Goal: Use online tool/utility: Utilize a website feature to perform a specific function

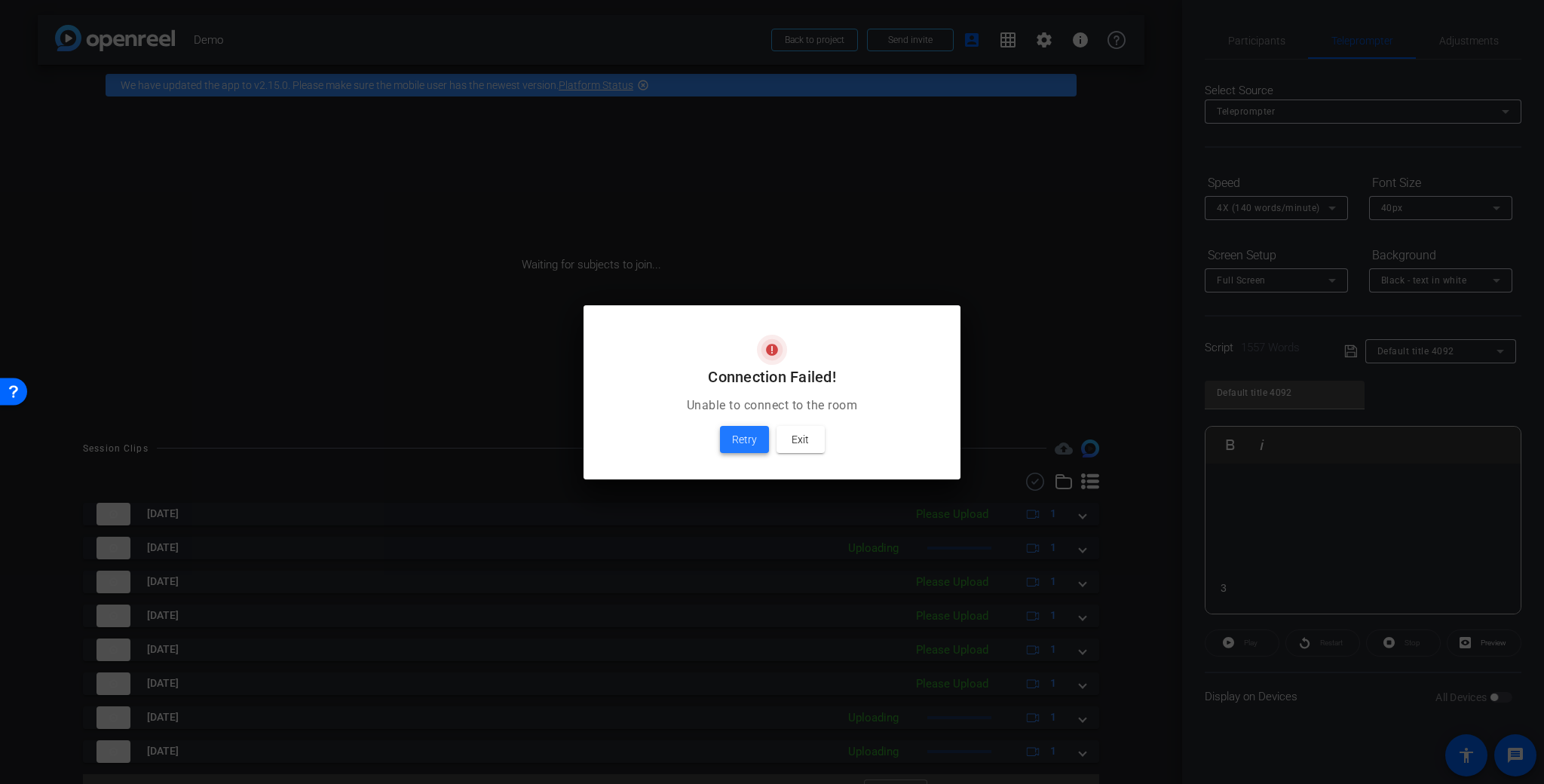
scroll to position [172, 0]
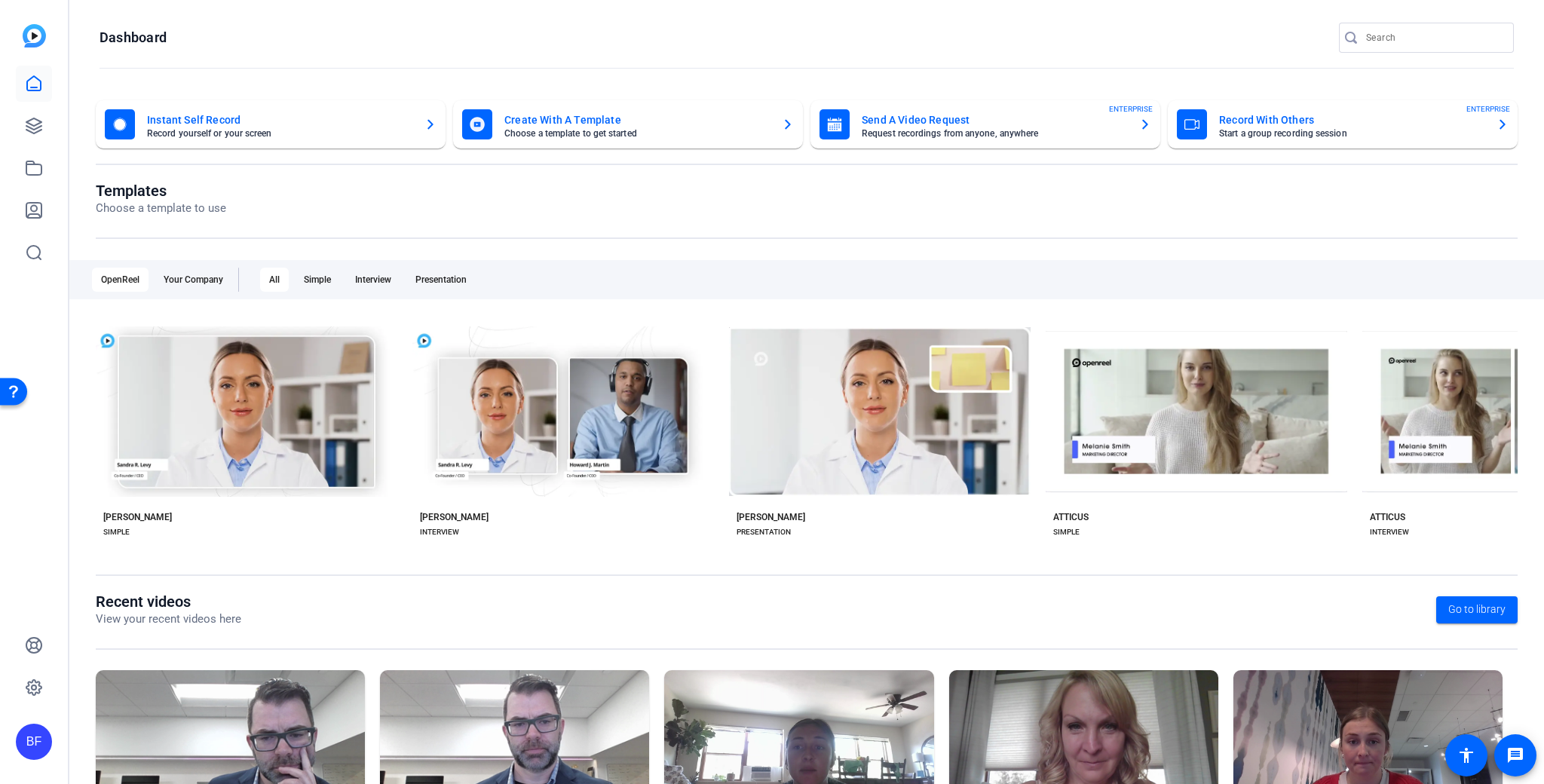
click at [52, 125] on div "BF" at bounding box center [34, 392] width 68 height 784
click at [40, 127] on icon at bounding box center [34, 126] width 15 height 15
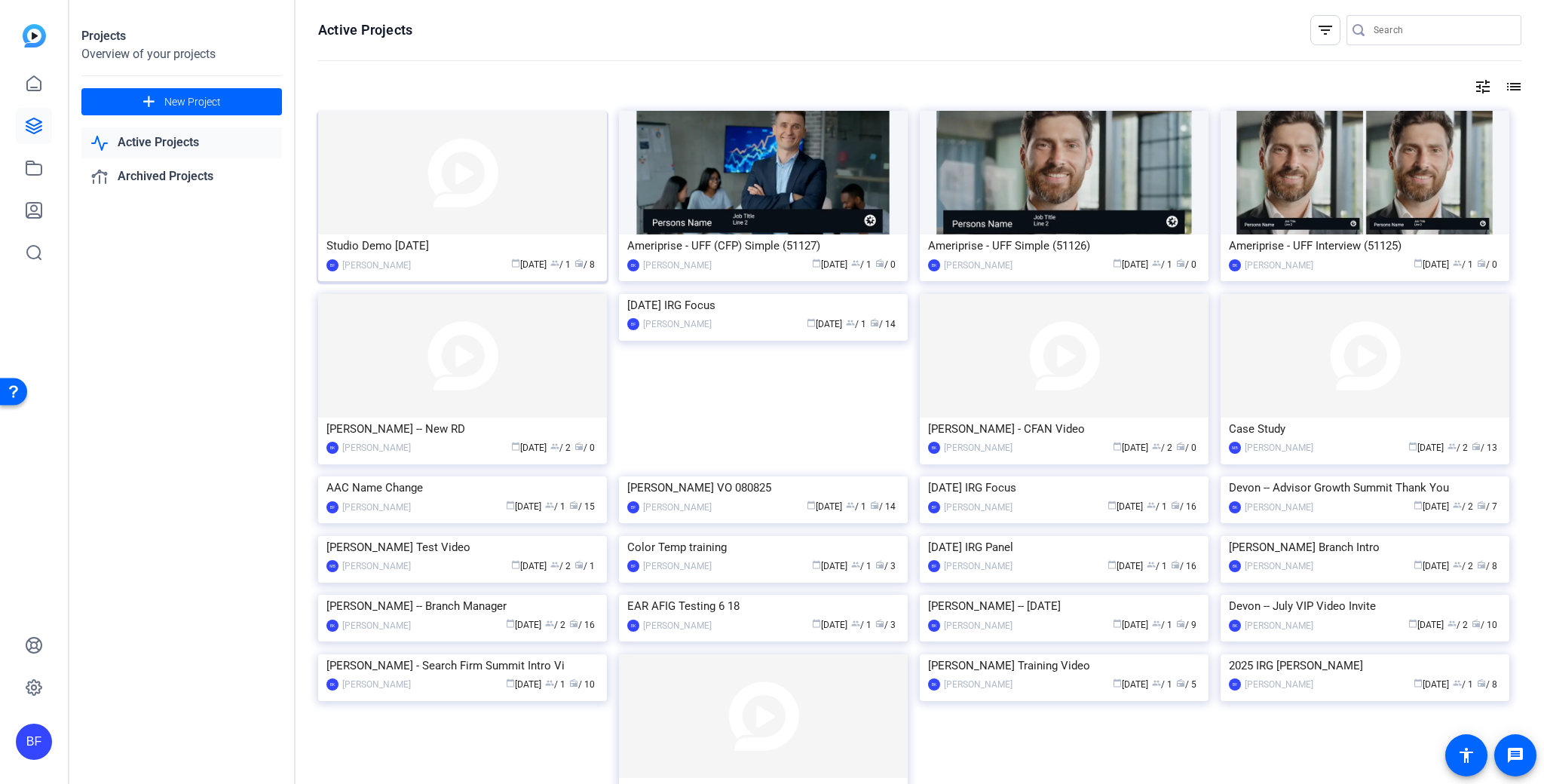
click at [442, 225] on img at bounding box center [462, 172] width 289 height 124
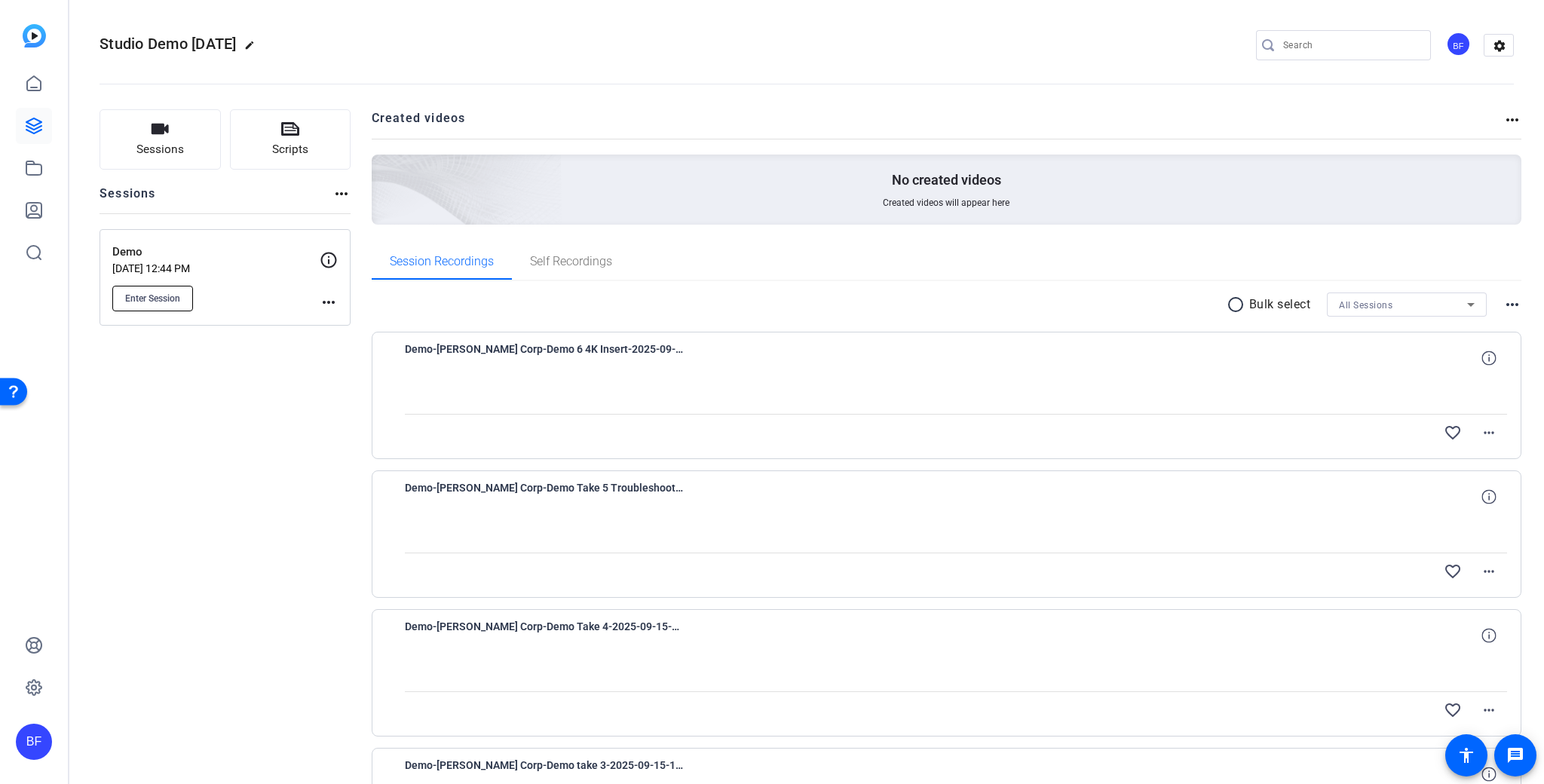
click at [180, 302] on span "Enter Session" at bounding box center [153, 299] width 55 height 12
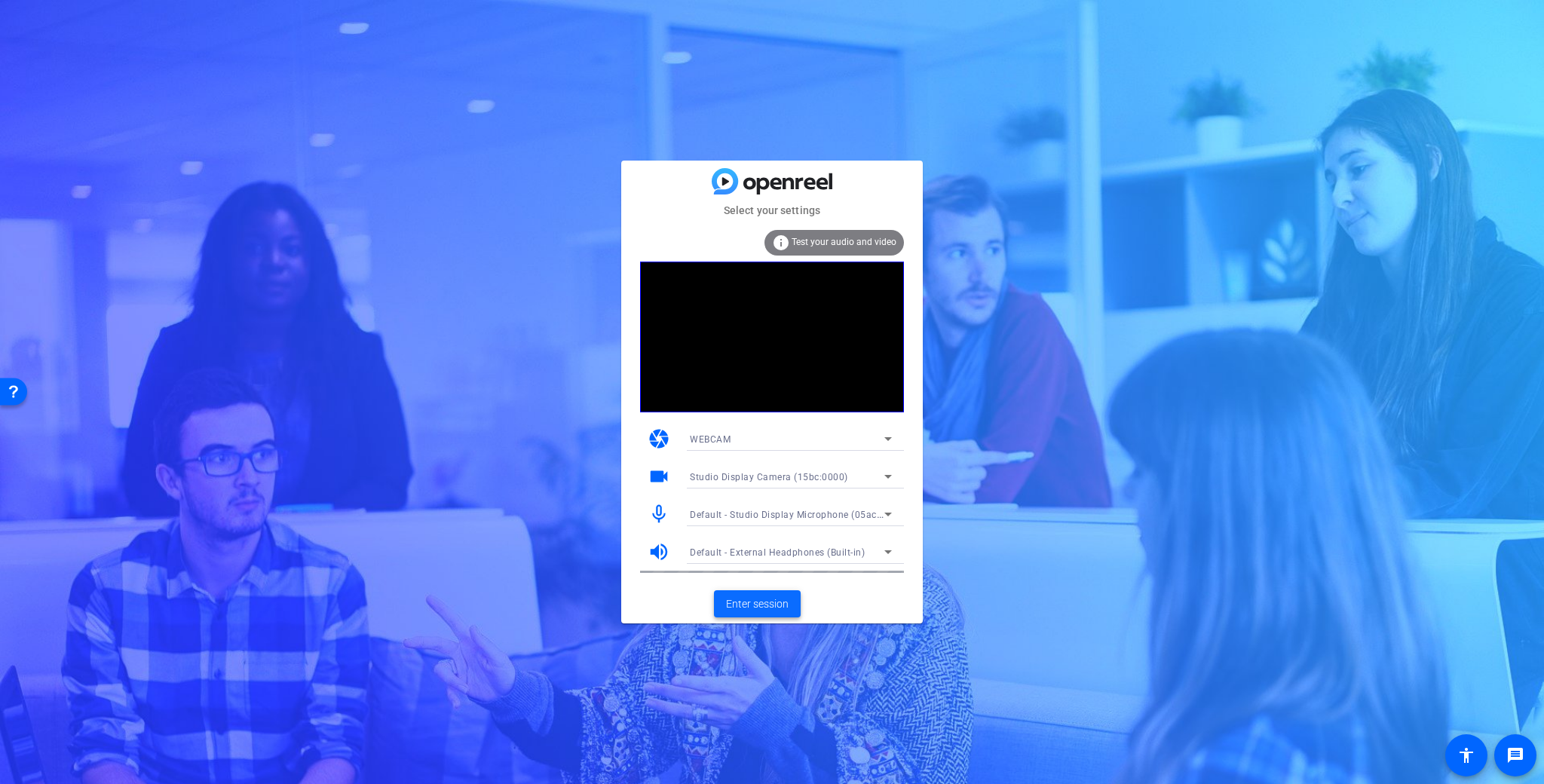
click at [784, 613] on span at bounding box center [757, 603] width 87 height 36
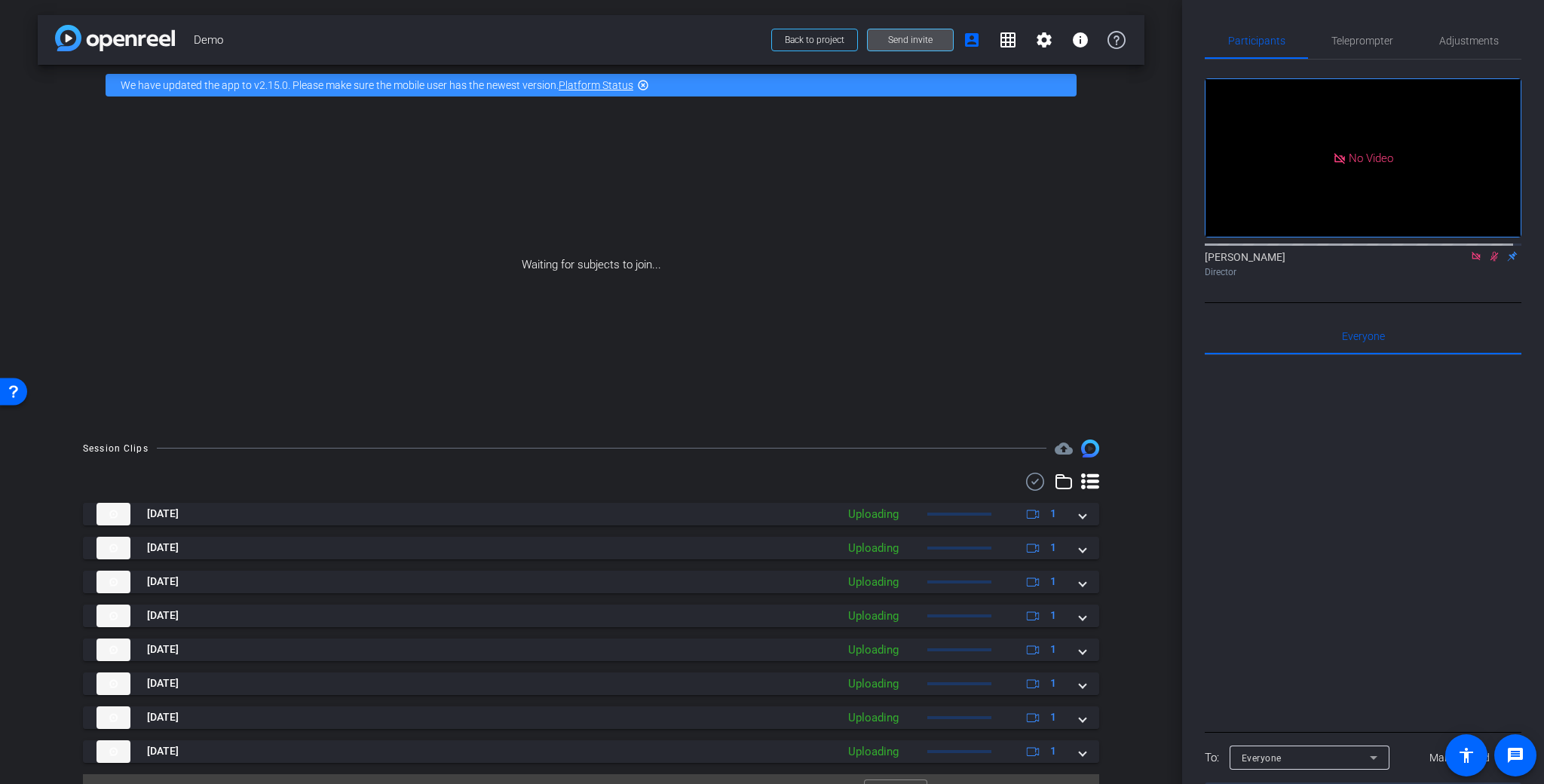
click at [937, 34] on span at bounding box center [910, 39] width 85 height 36
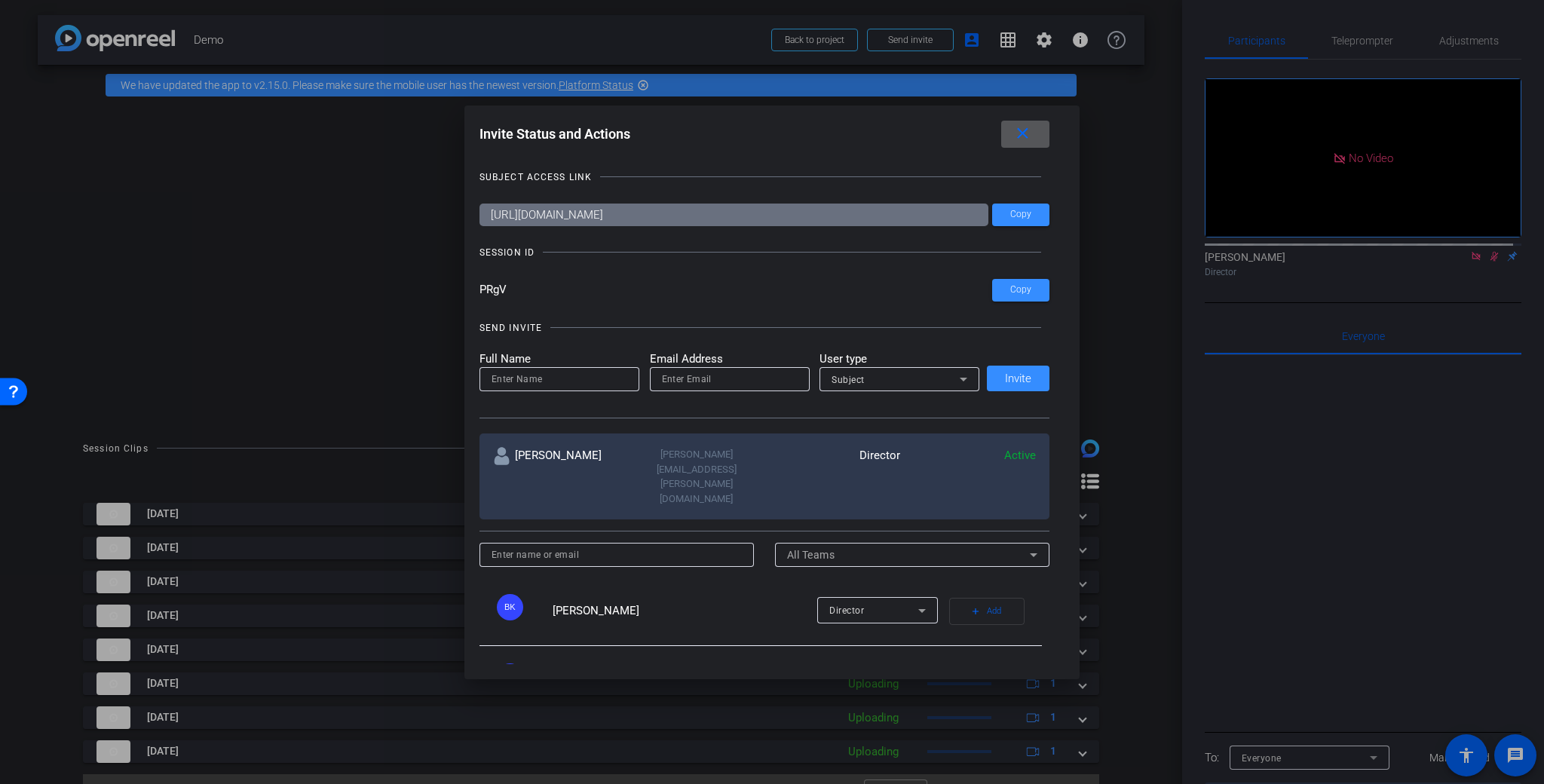
click at [1041, 138] on span at bounding box center [1025, 134] width 48 height 36
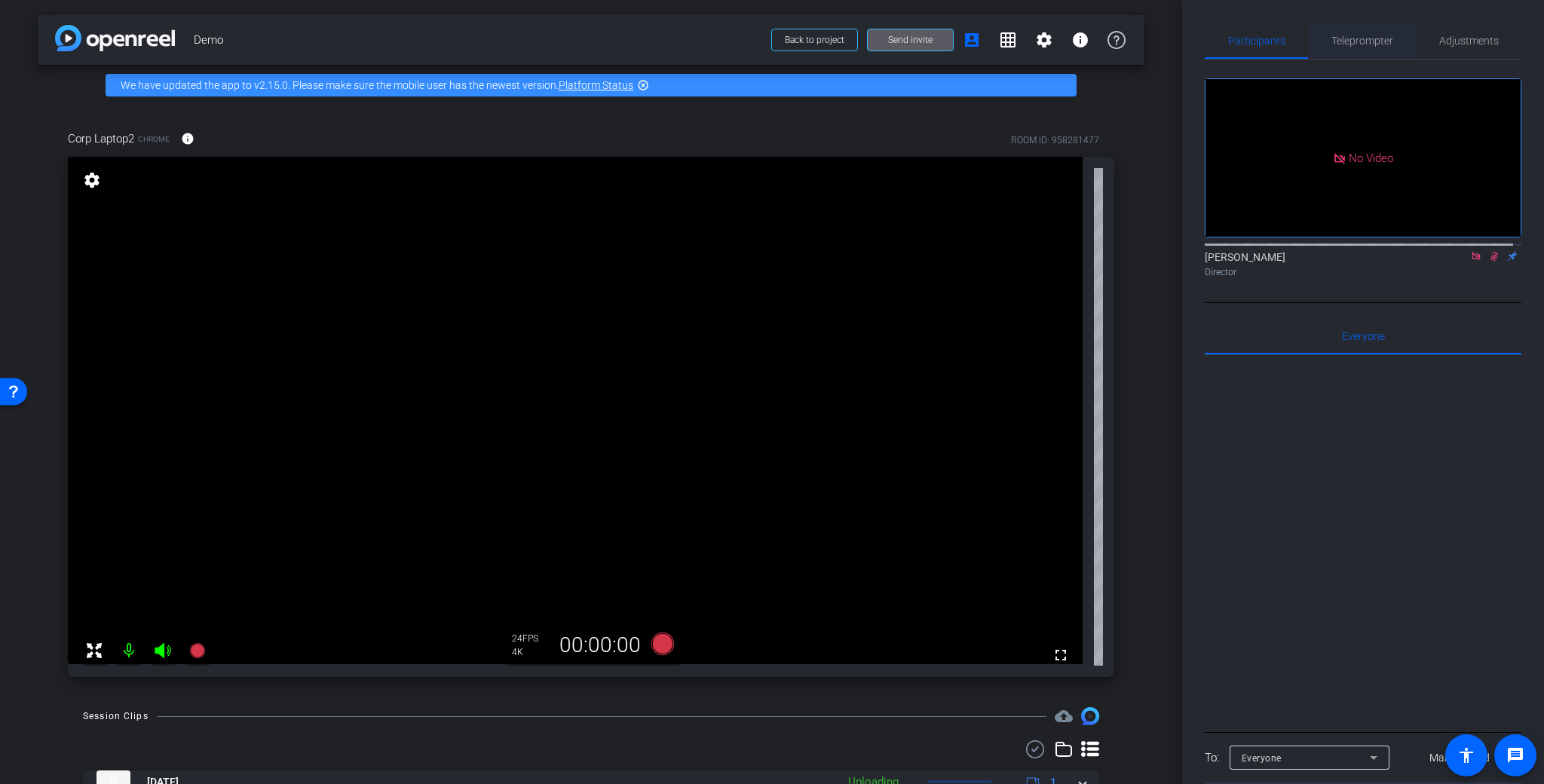
click at [1365, 45] on span "Teleprompter" at bounding box center [1362, 41] width 61 height 11
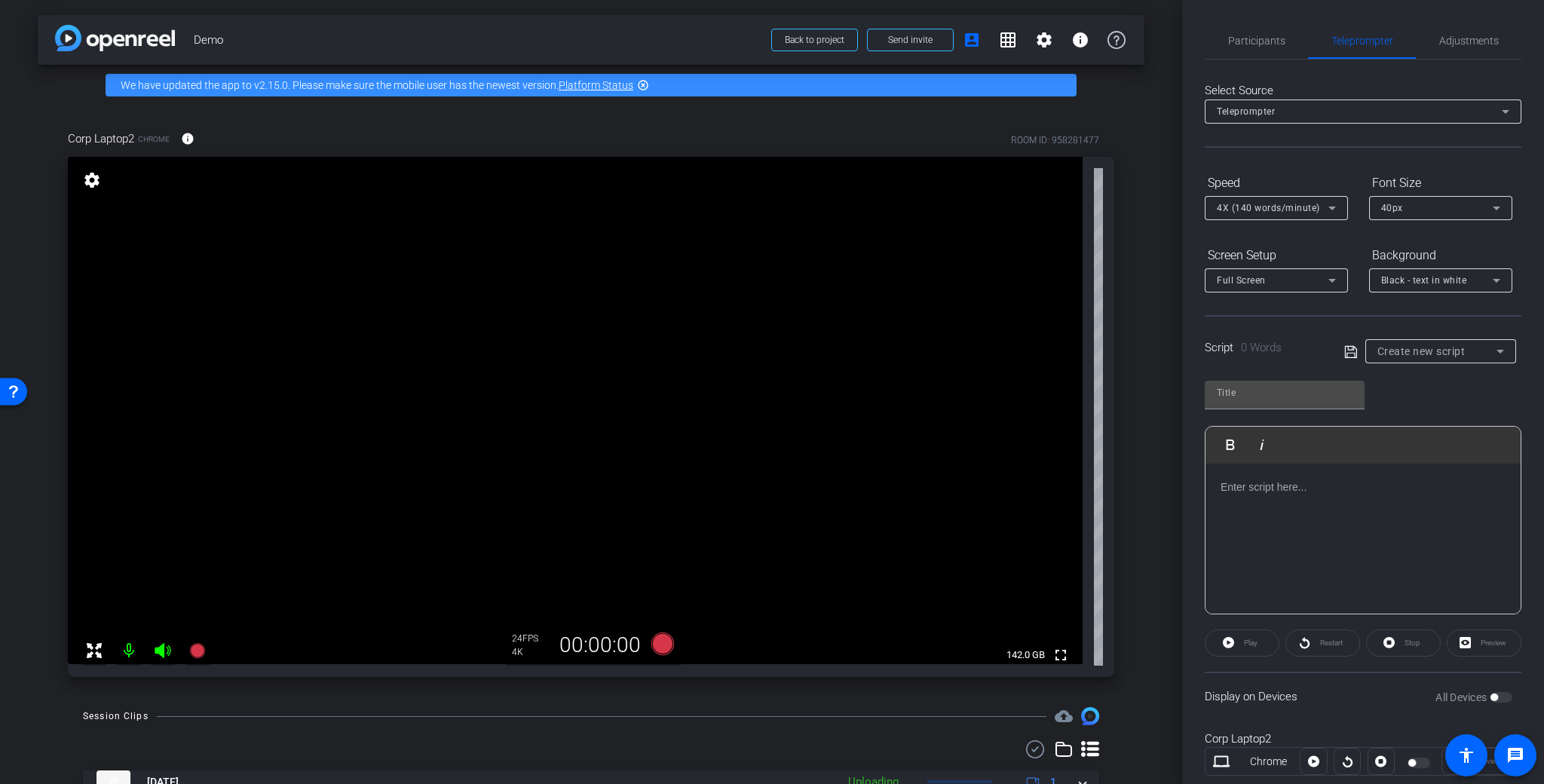
click at [1248, 639] on div "Play" at bounding box center [1241, 642] width 75 height 27
click at [1251, 643] on div "Play" at bounding box center [1241, 642] width 75 height 27
click at [1293, 491] on p at bounding box center [1363, 487] width 285 height 17
click at [1490, 698] on div "All Devices" at bounding box center [1473, 697] width 77 height 15
click at [1497, 355] on icon at bounding box center [1500, 351] width 18 height 18
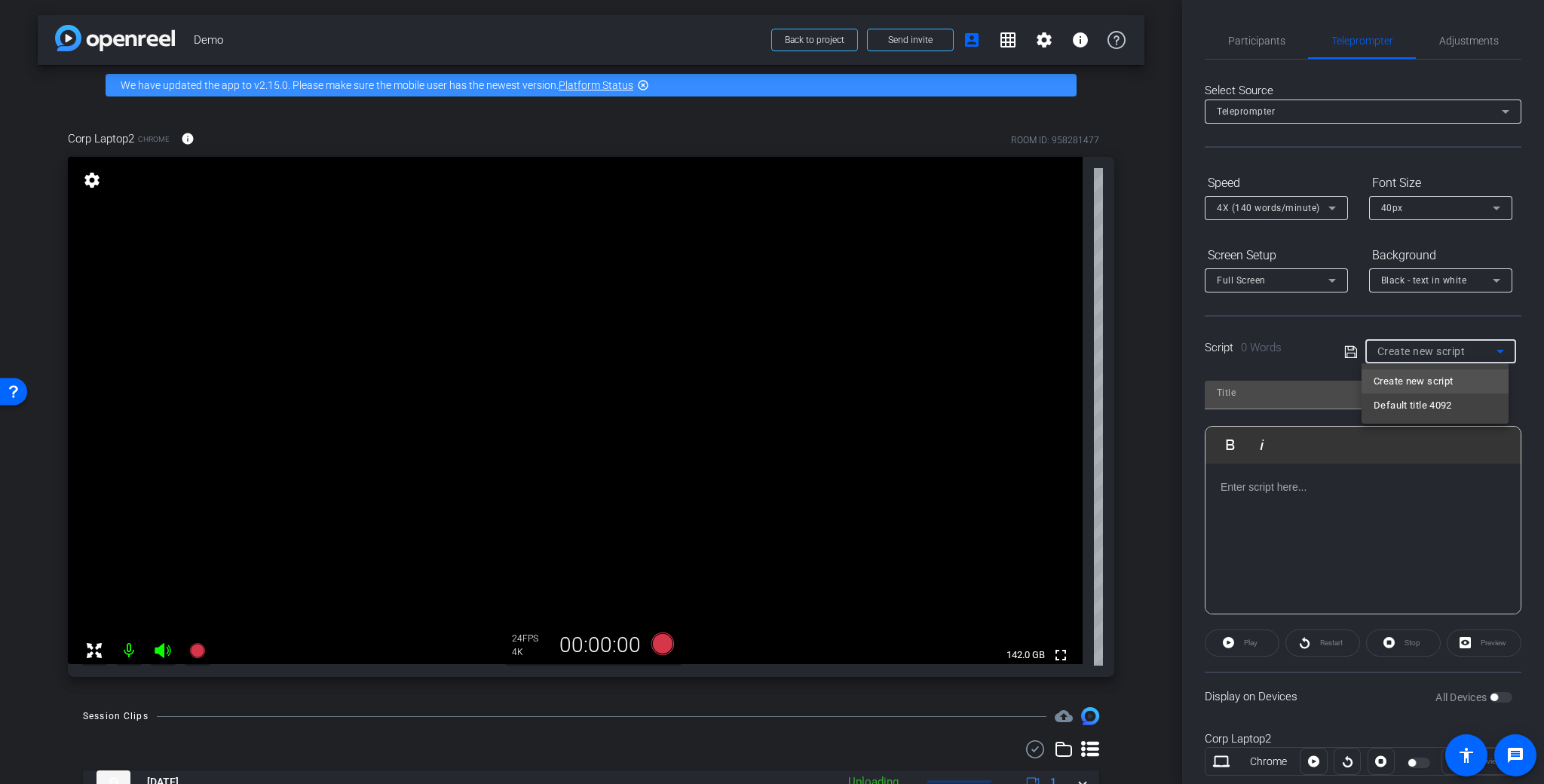
click at [1450, 409] on span "Default title 4092" at bounding box center [1413, 405] width 78 height 18
type input "Default title 4092"
click at [1490, 700] on span "button" at bounding box center [1494, 697] width 8 height 8
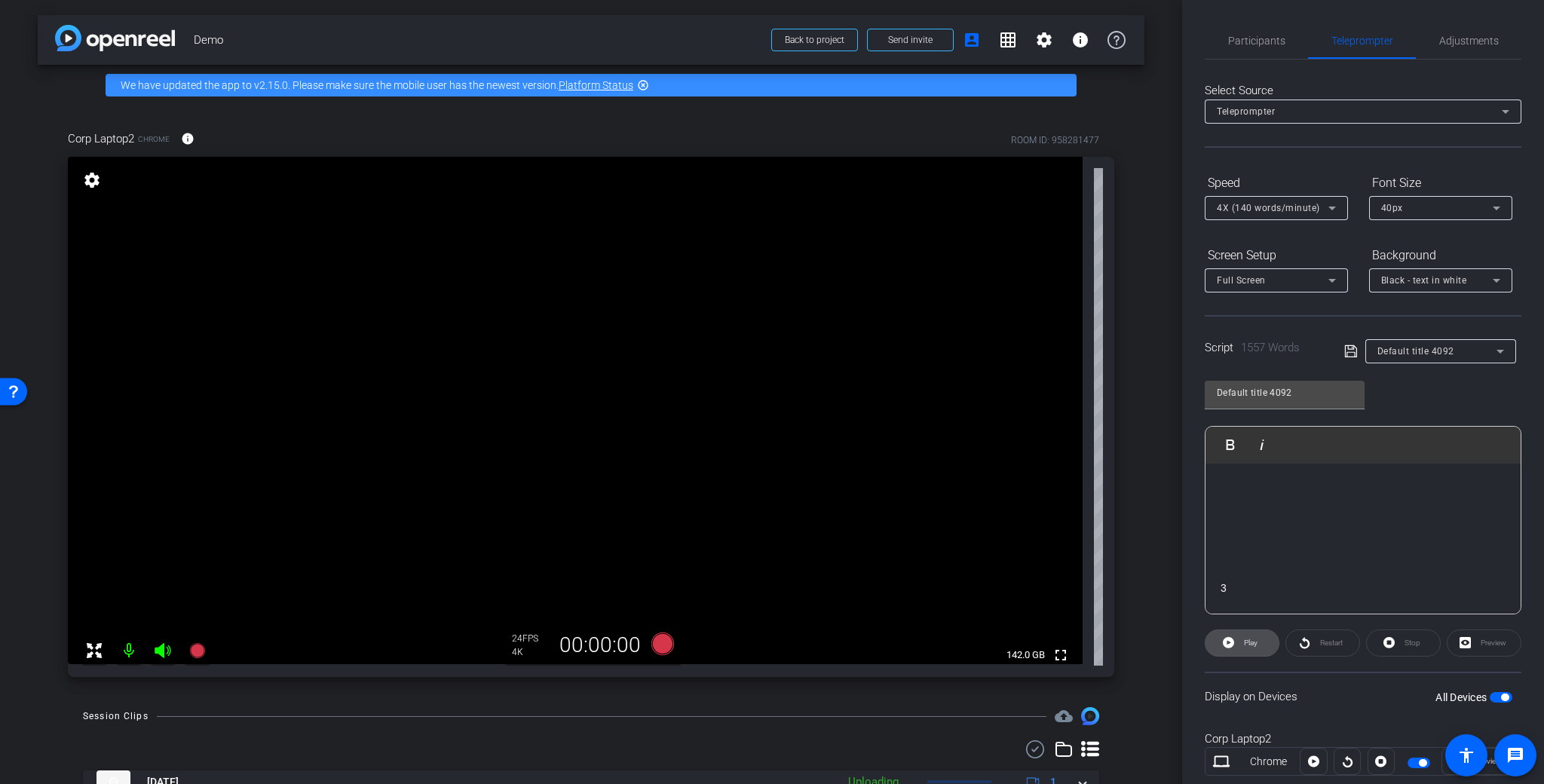
click at [1246, 640] on span "Play" at bounding box center [1251, 642] width 14 height 8
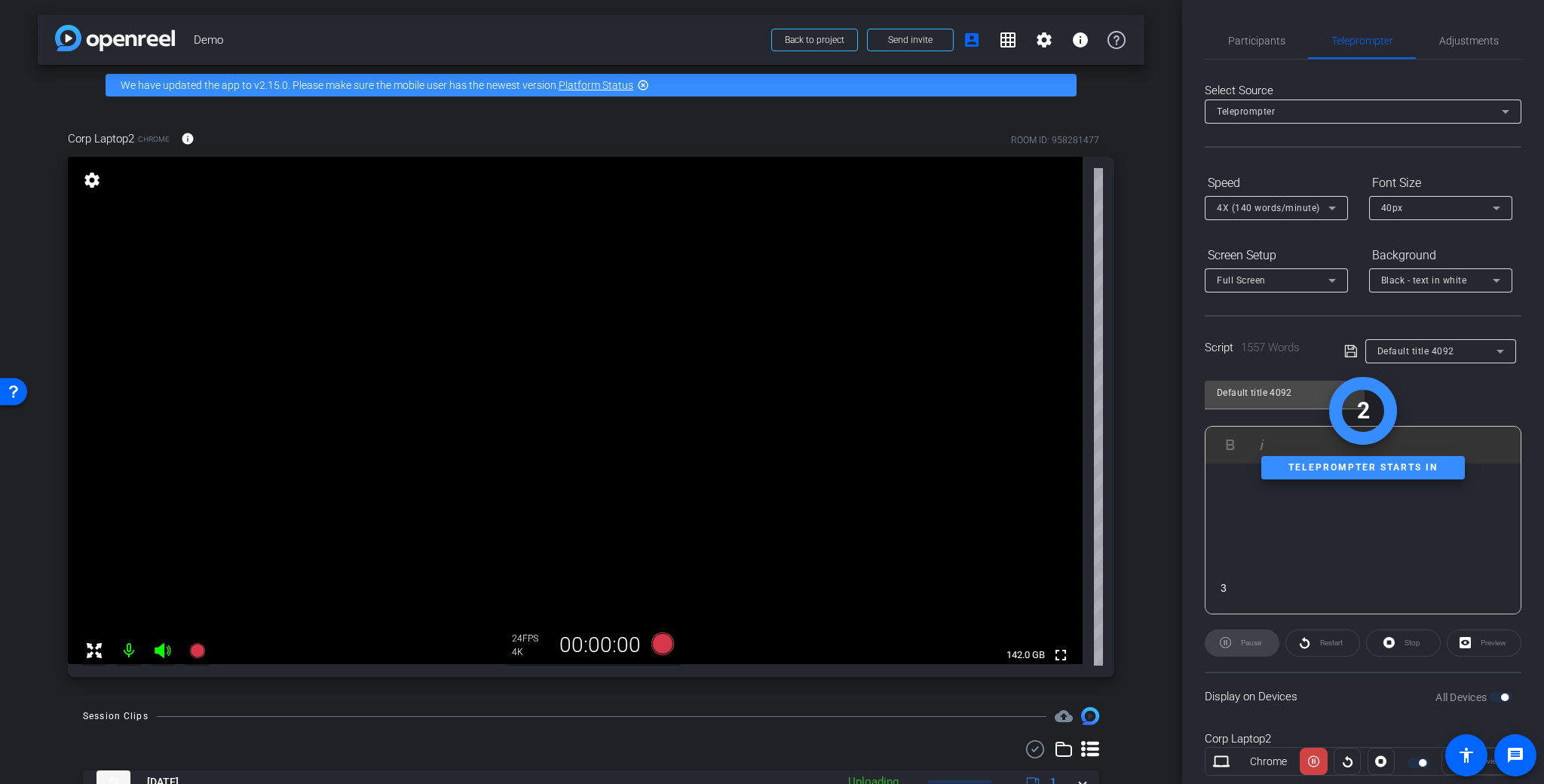
click at [1246, 640] on div "Pause" at bounding box center [1241, 642] width 75 height 27
click at [1217, 640] on div "Pause" at bounding box center [1241, 642] width 75 height 27
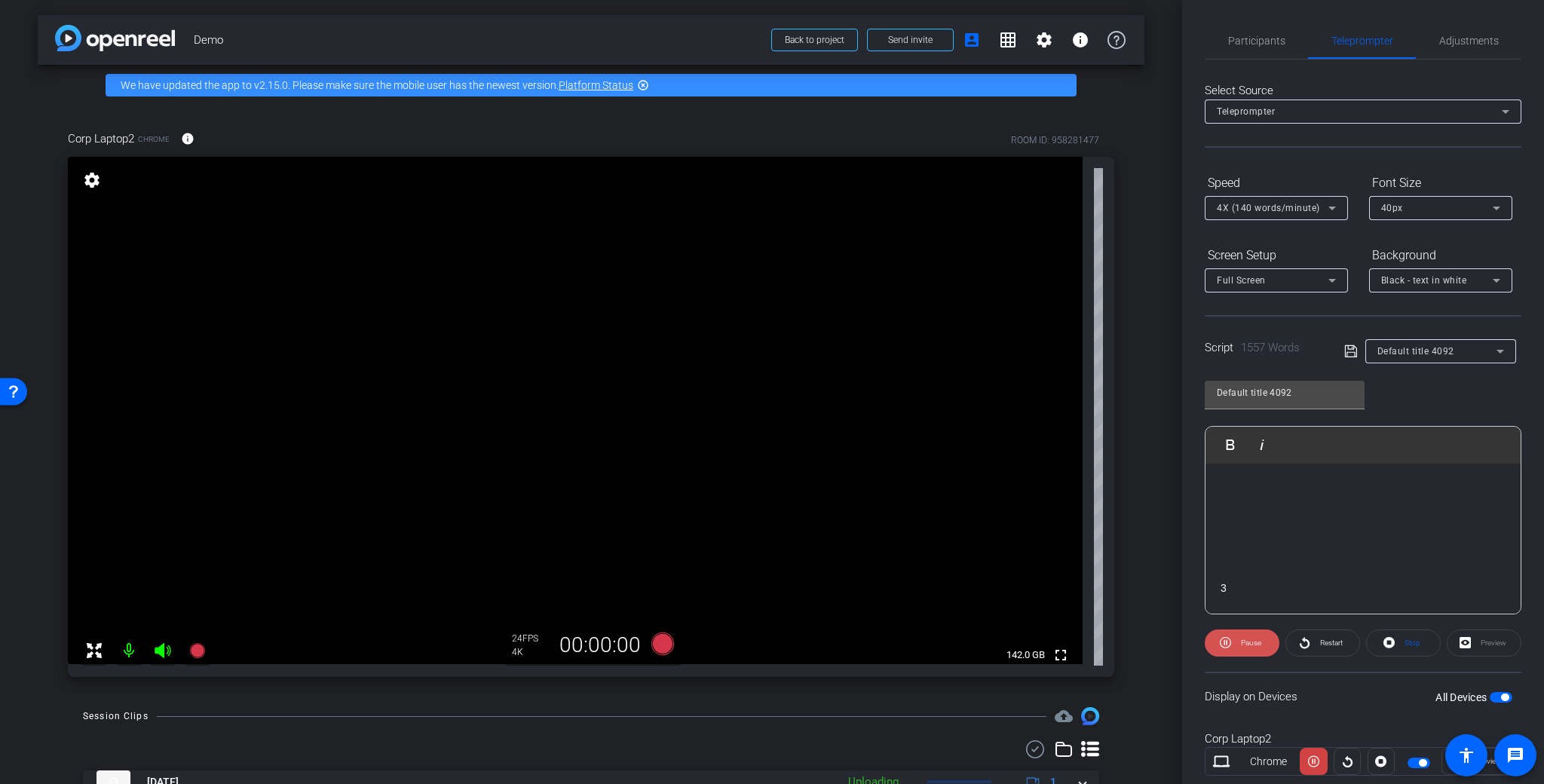
click at [1231, 644] on span at bounding box center [1241, 642] width 75 height 36
drag, startPoint x: 1416, startPoint y: 486, endPoint x: 1131, endPoint y: 382, distance: 303.4
click at [1131, 382] on div "arrow_back Demo Back to project Send invite account_box grid_on settings info W…" at bounding box center [772, 392] width 1544 height 784
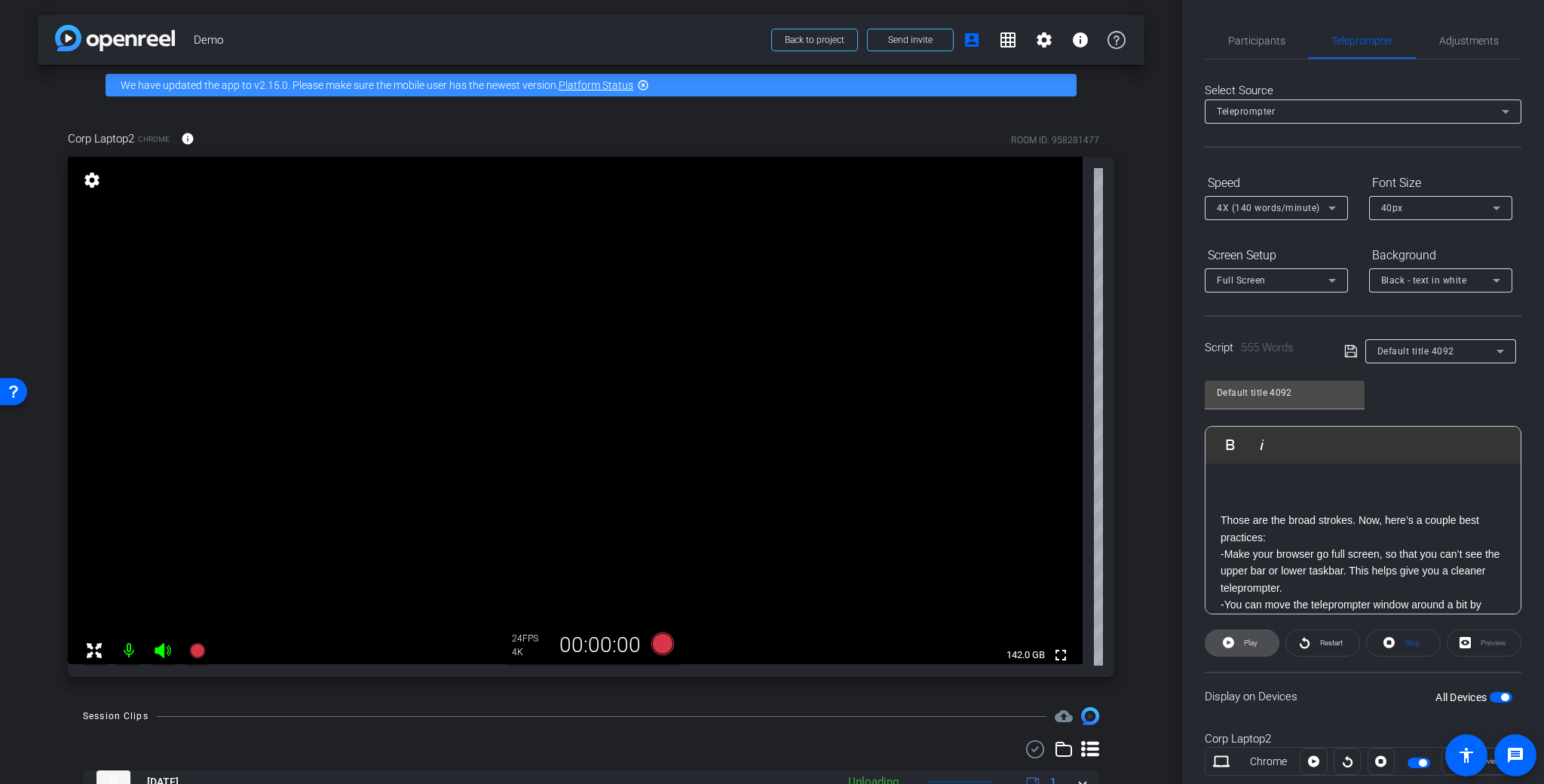
click at [1238, 639] on span at bounding box center [1241, 642] width 73 height 36
click at [1241, 640] on span "Pause" at bounding box center [1251, 642] width 20 height 8
click at [1234, 645] on span at bounding box center [1241, 642] width 73 height 36
click at [1243, 638] on span "Pause" at bounding box center [1251, 642] width 20 height 8
click at [1339, 649] on span "Restart" at bounding box center [1329, 642] width 26 height 21
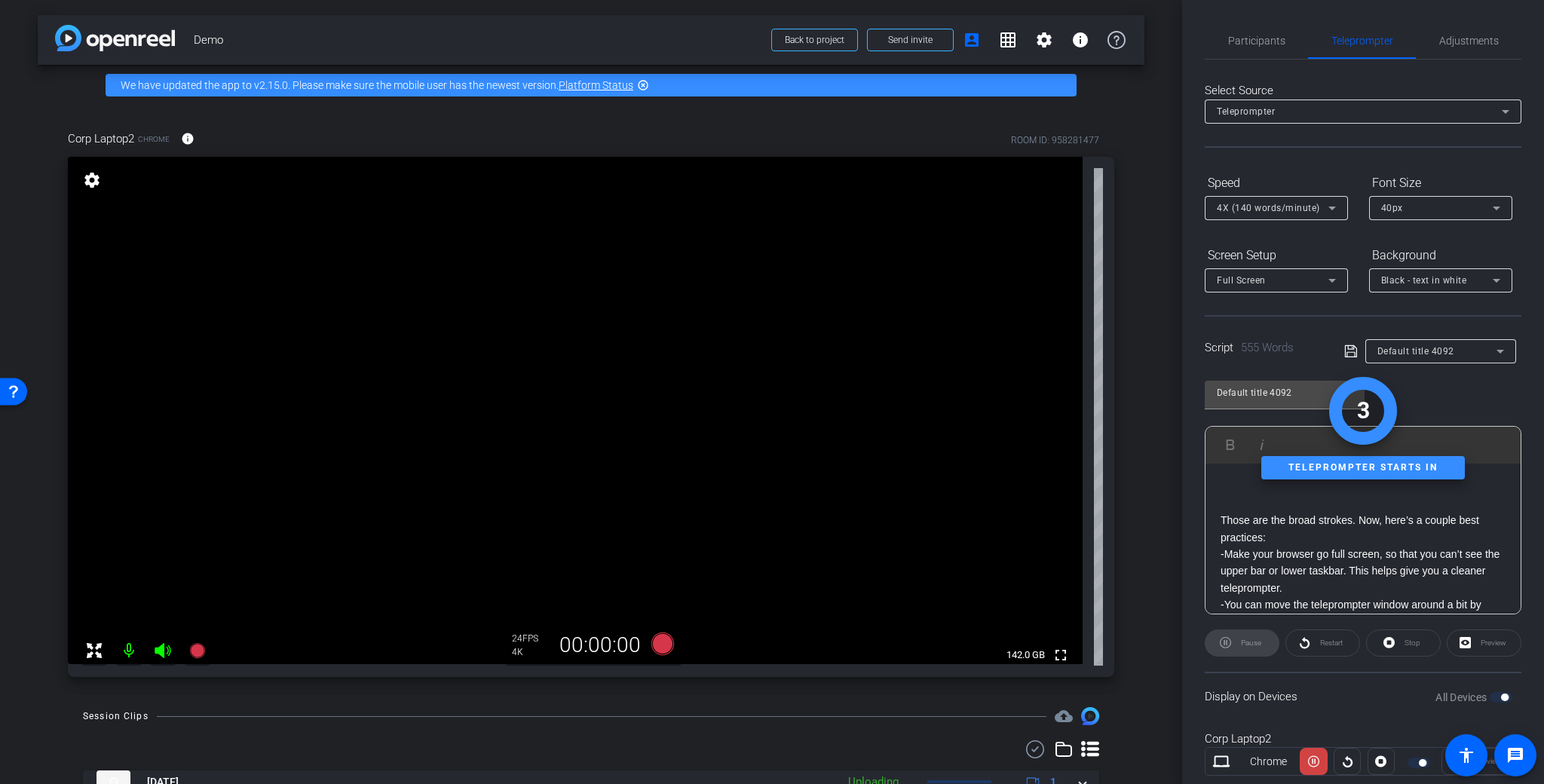
click at [1231, 638] on div "Pause" at bounding box center [1241, 642] width 75 height 27
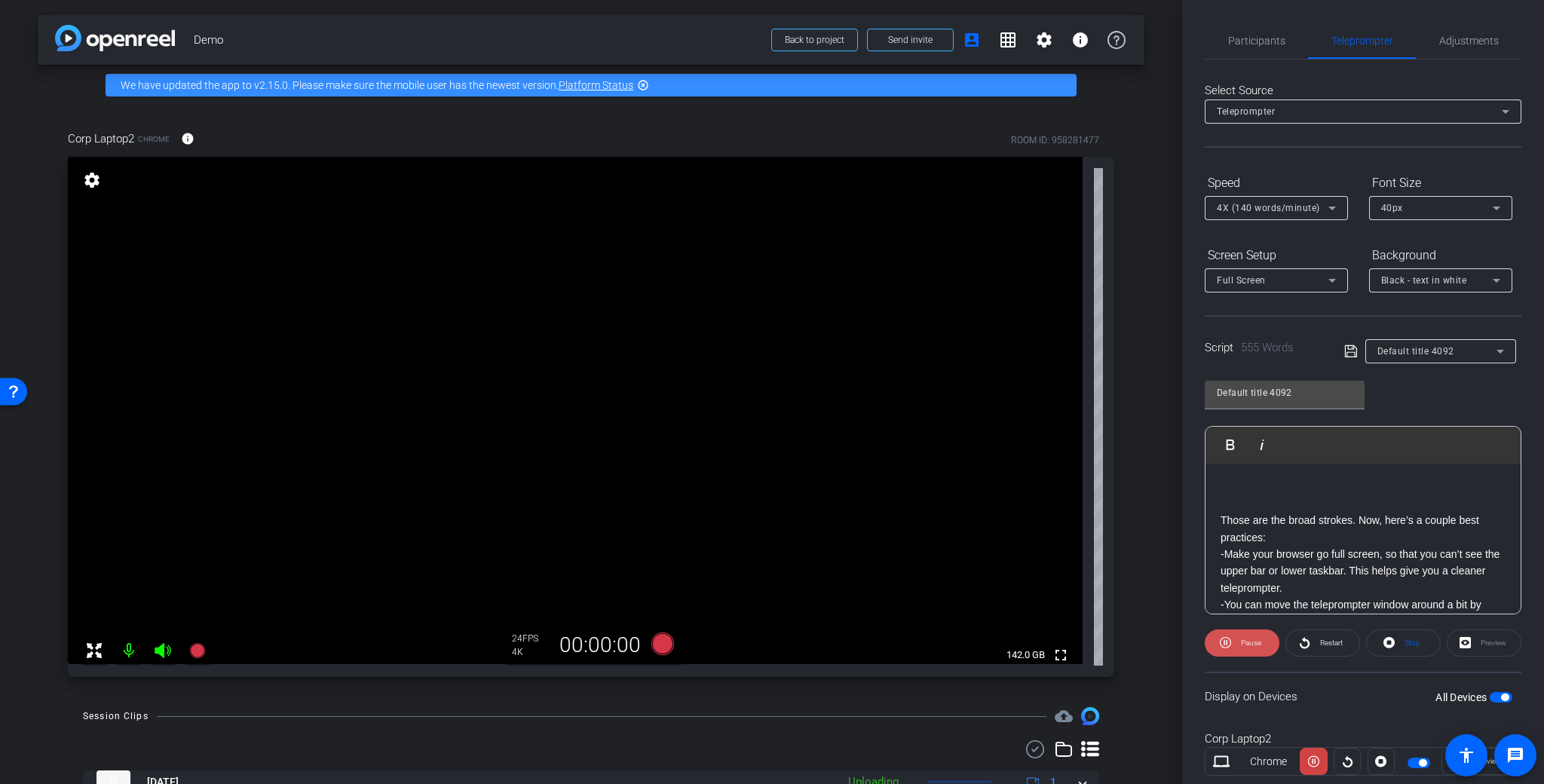
click at [1237, 644] on span "Pause" at bounding box center [1248, 642] width 24 height 21
click at [1236, 644] on span at bounding box center [1241, 642] width 73 height 36
click at [1237, 643] on span "Pause" at bounding box center [1248, 642] width 24 height 21
click at [1234, 643] on span at bounding box center [1241, 642] width 73 height 36
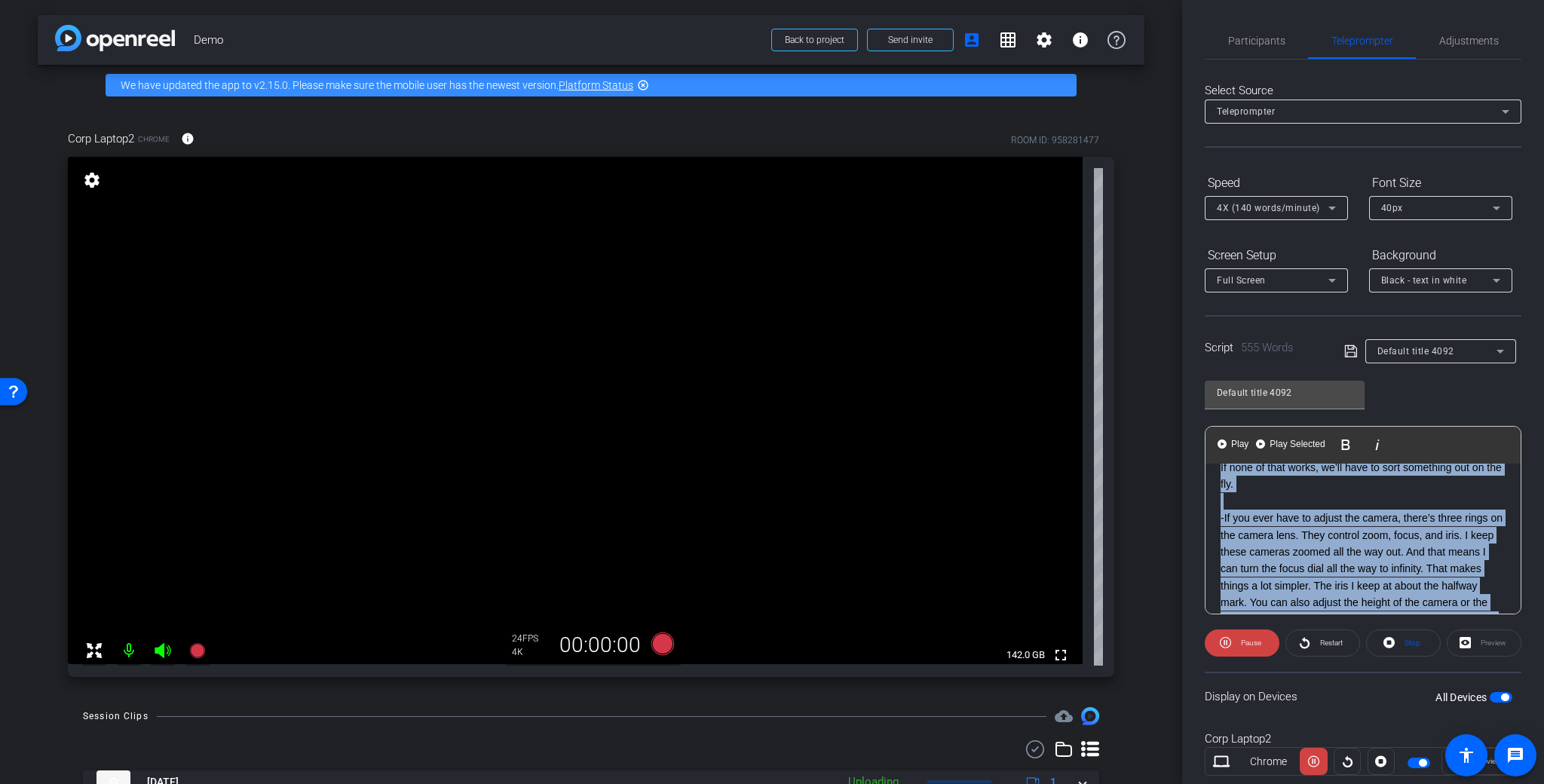
scroll to position [977, 0]
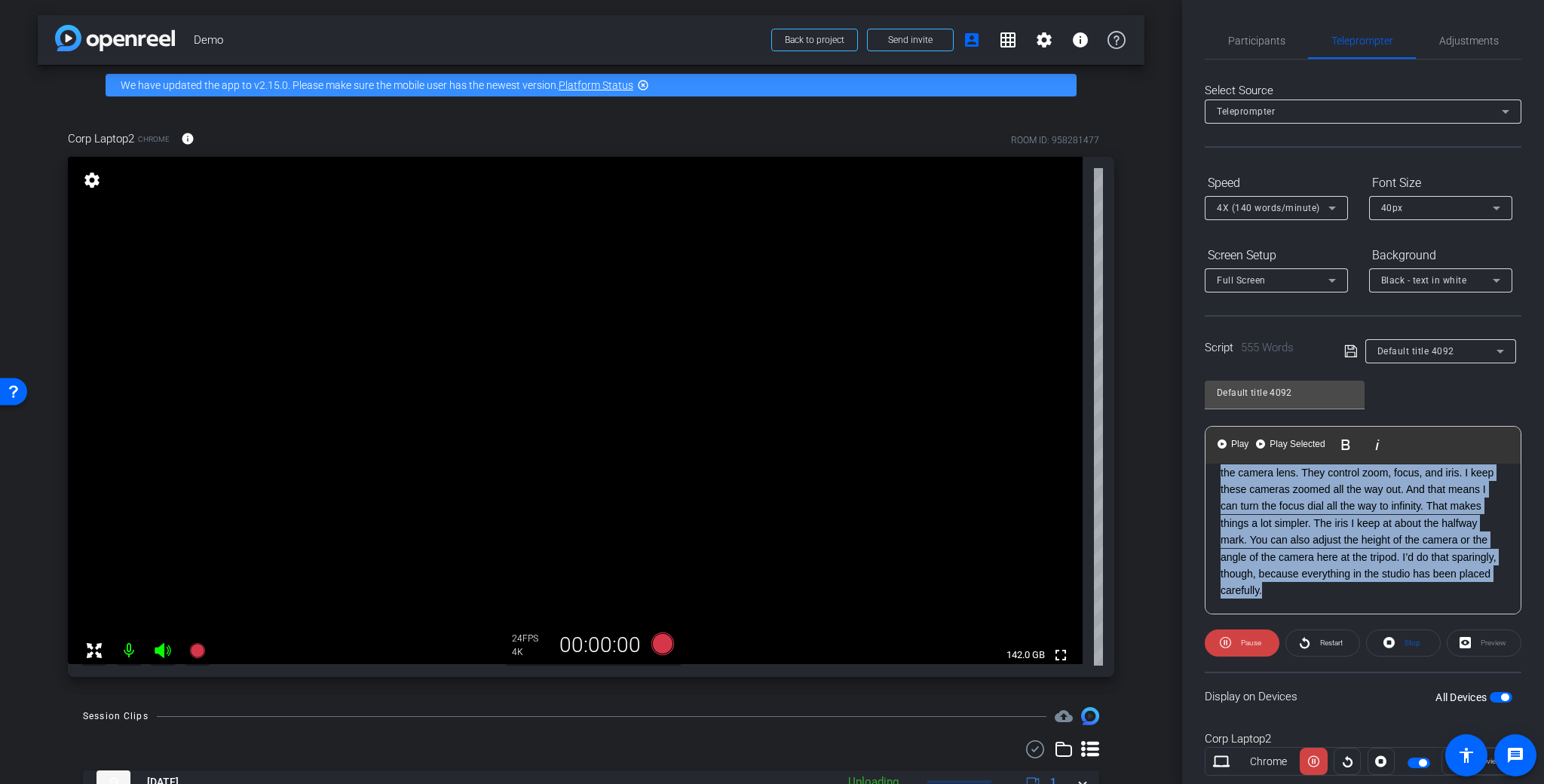
drag, startPoint x: 1228, startPoint y: 604, endPoint x: 1479, endPoint y: 637, distance: 253.2
click at [1479, 640] on openreel-capture-teleprompter "Speed 4X (140 words/minute) Font Size 40px Screen Setup Full Screen Background …" at bounding box center [1363, 486] width 316 height 631
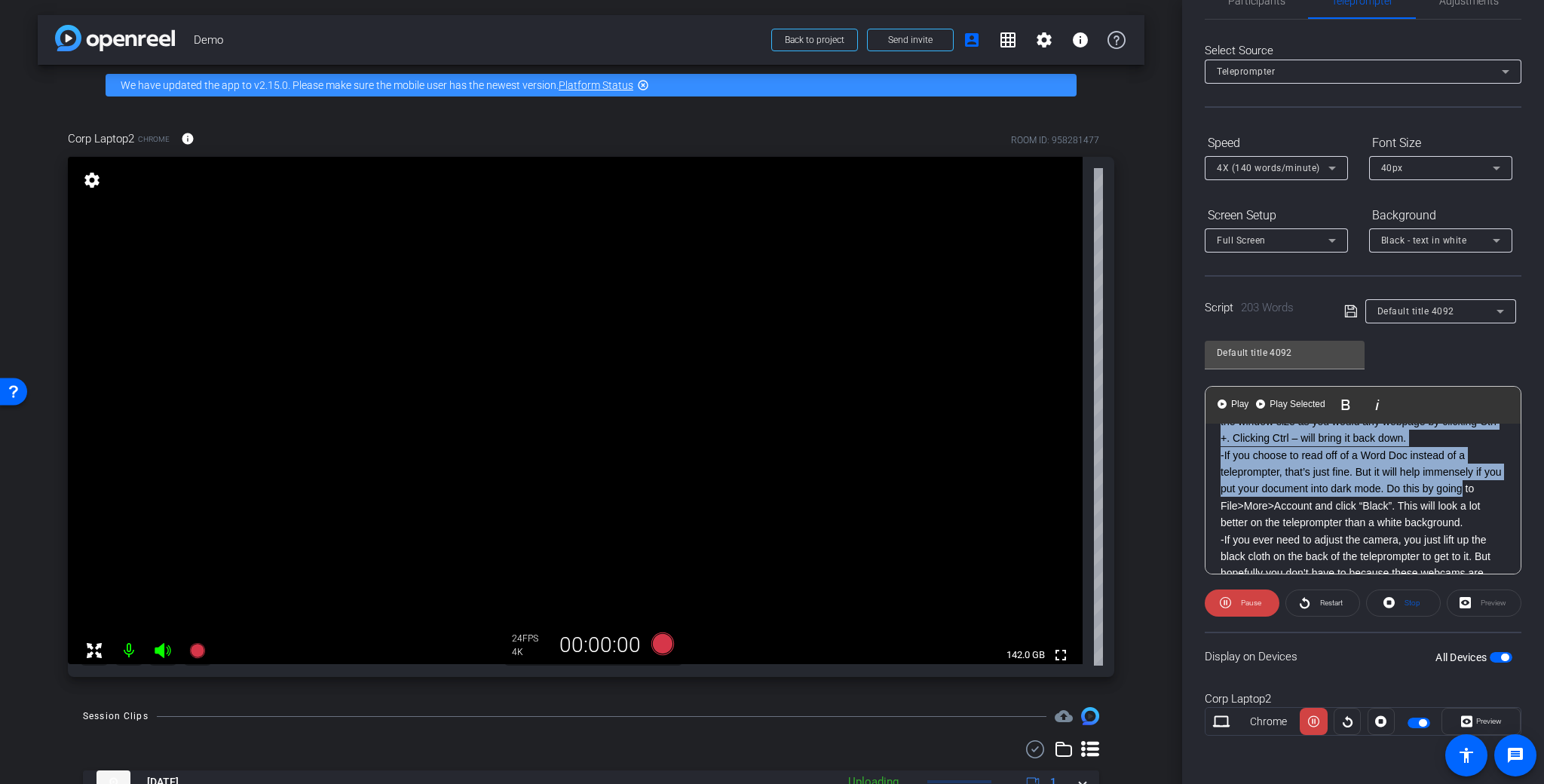
scroll to position [0, 0]
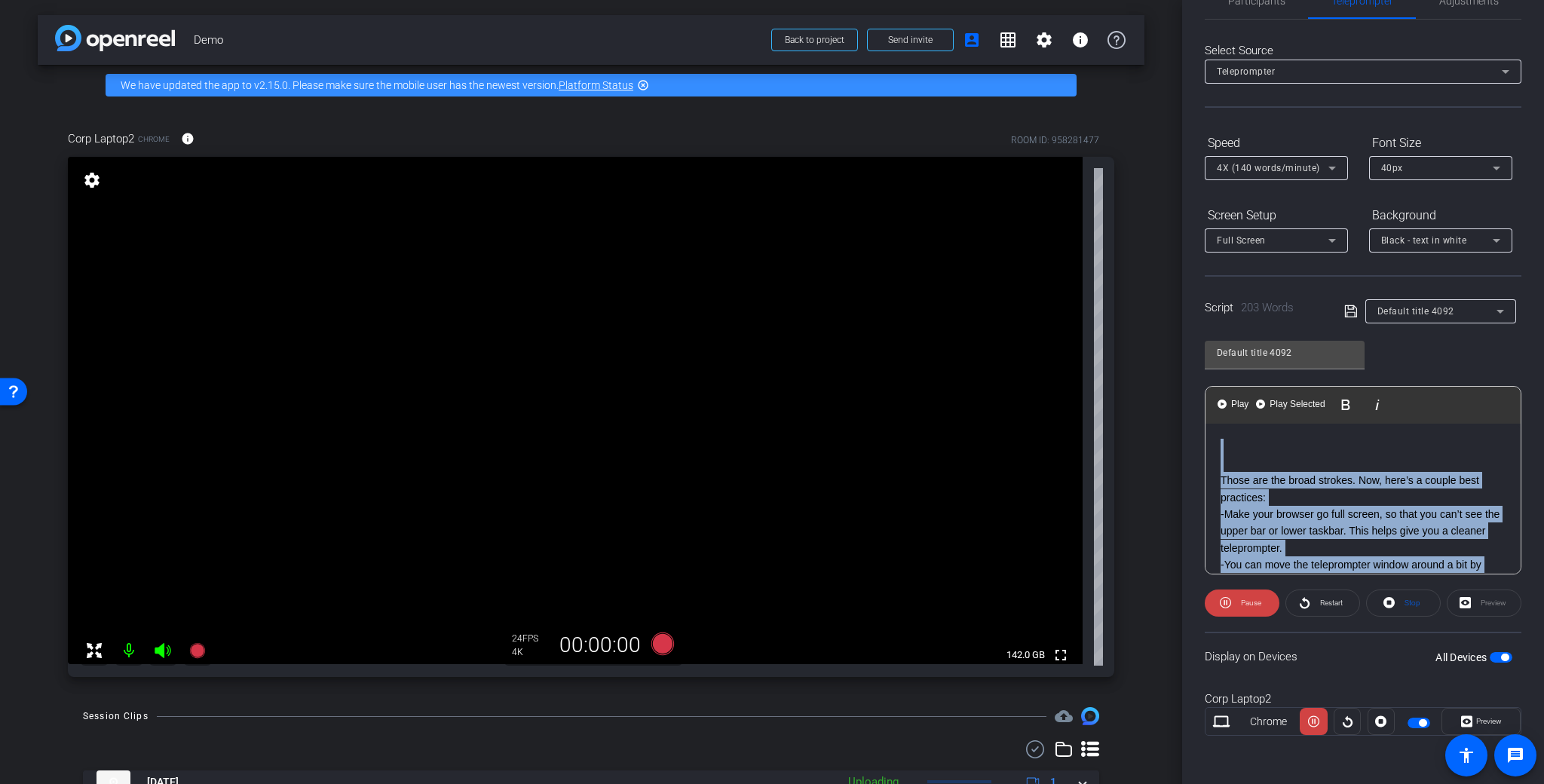
drag, startPoint x: 1490, startPoint y: 486, endPoint x: 1155, endPoint y: 401, distance: 345.6
click at [1155, 401] on div "arrow_back Demo Back to project Send invite account_box grid_on settings info W…" at bounding box center [772, 392] width 1544 height 784
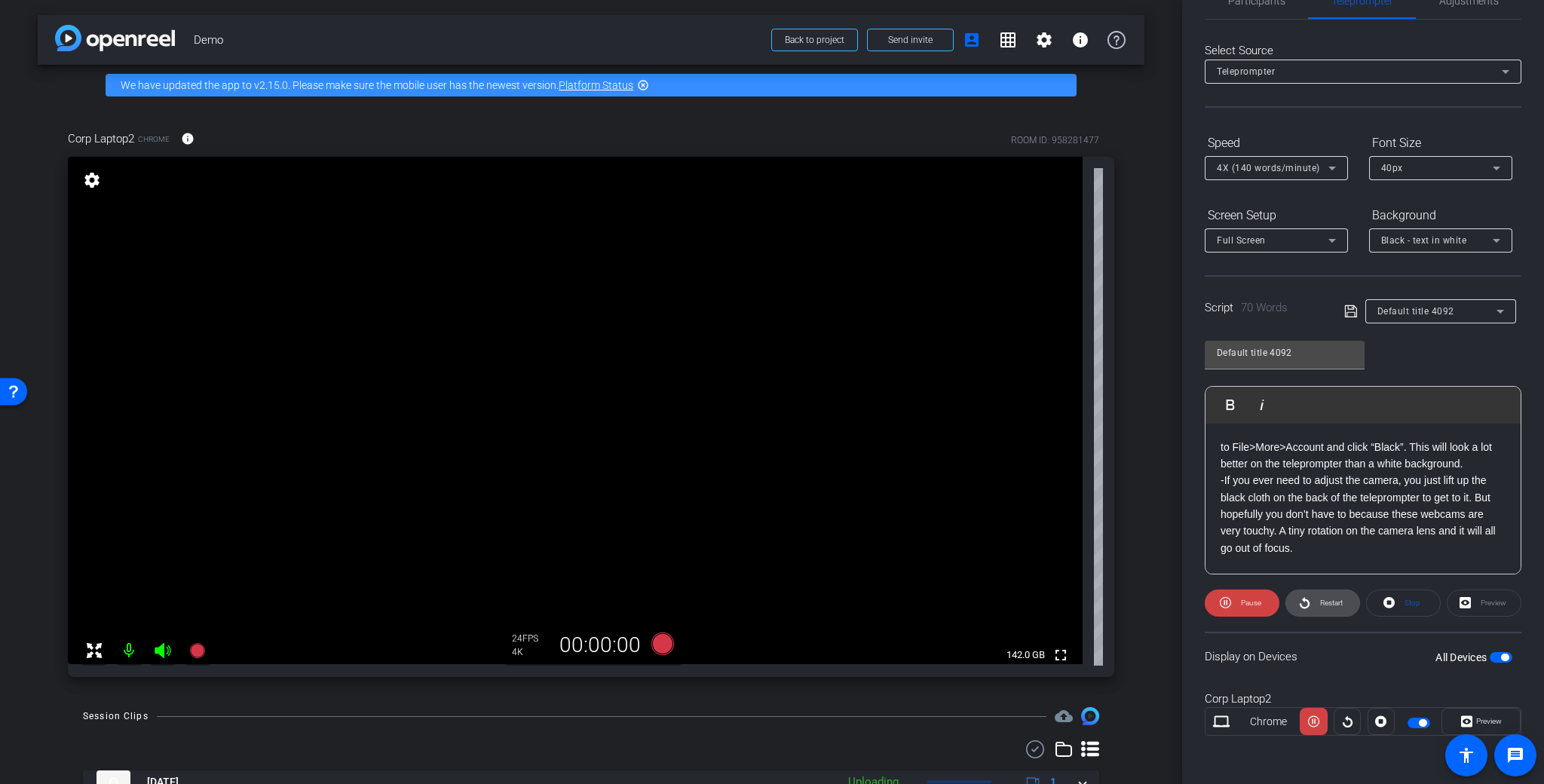
click at [1316, 605] on span "Restart" at bounding box center [1329, 602] width 26 height 21
click at [1232, 603] on span at bounding box center [1241, 602] width 75 height 36
click at [1237, 603] on span at bounding box center [1241, 602] width 73 height 36
click at [1237, 603] on span "Pause" at bounding box center [1248, 602] width 24 height 21
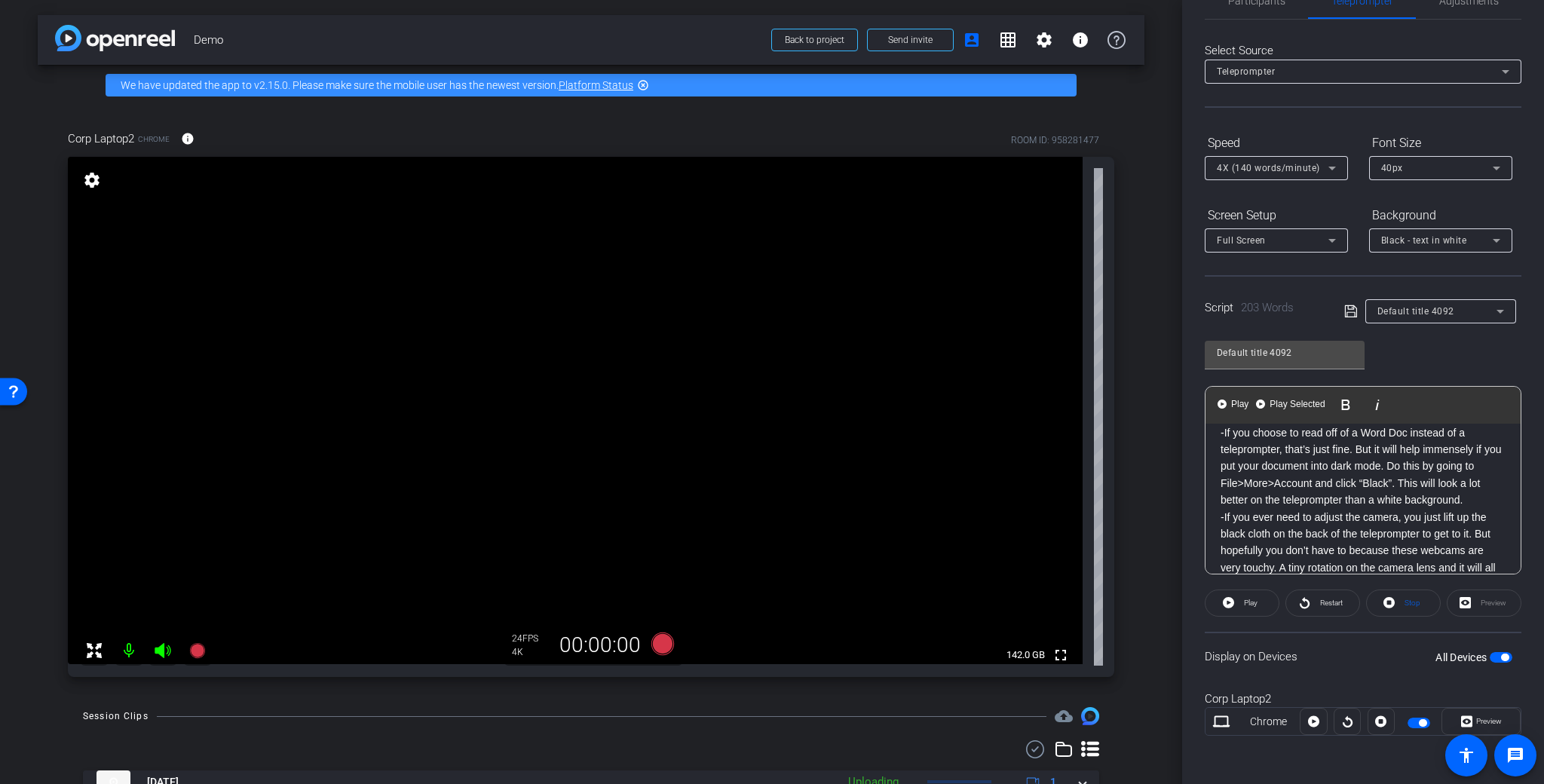
scroll to position [223, 0]
click at [157, 655] on icon at bounding box center [163, 650] width 18 height 18
click at [129, 653] on mat-icon at bounding box center [128, 650] width 30 height 30
click at [128, 656] on mat-icon at bounding box center [128, 650] width 30 height 30
click at [169, 659] on icon at bounding box center [163, 650] width 18 height 18
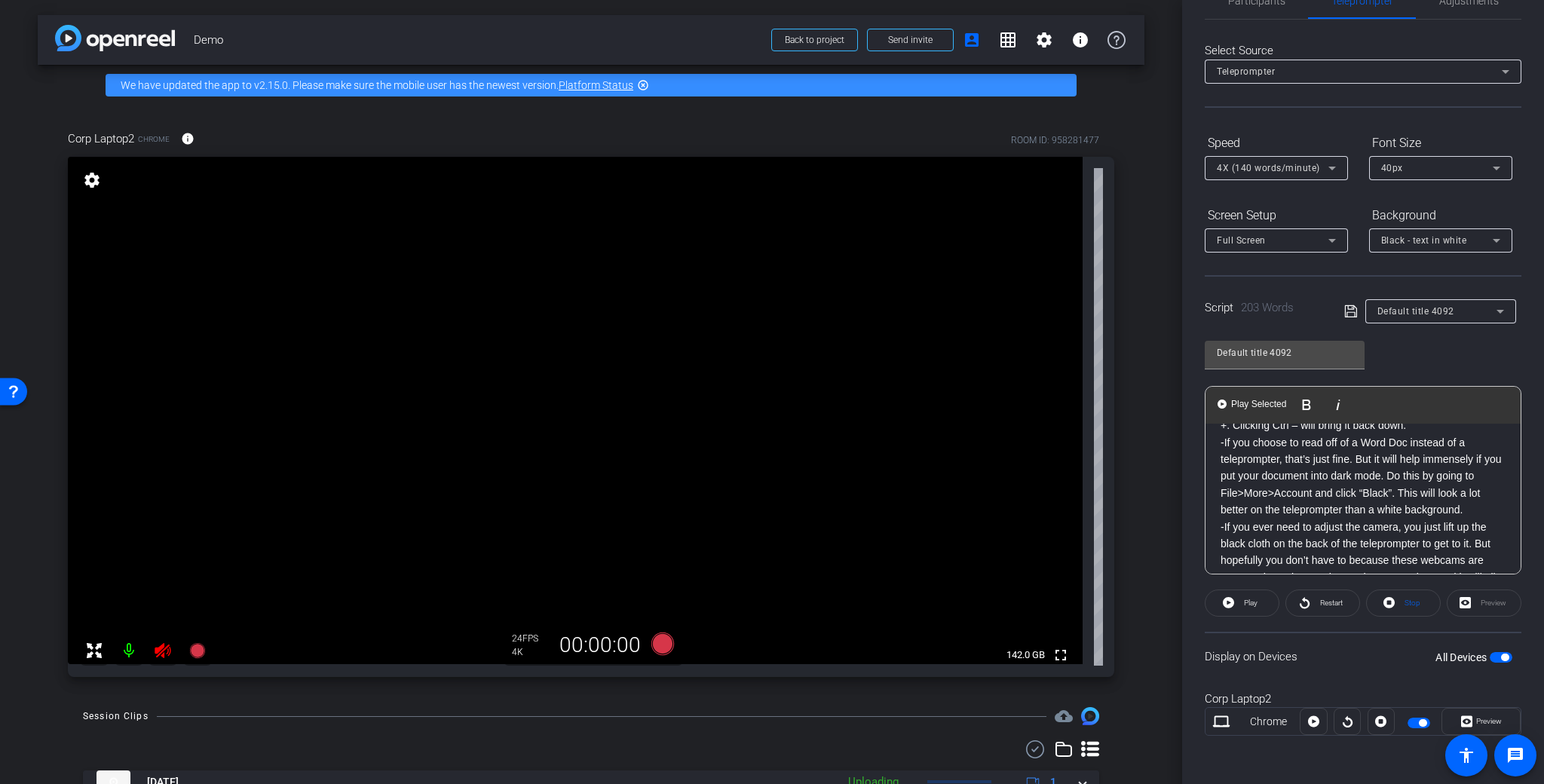
click at [164, 657] on icon at bounding box center [163, 650] width 18 height 18
click at [1223, 493] on p "-If you choose to read off of a Word Doc instead of a teleprompter, that’s just…" at bounding box center [1363, 526] width 285 height 84
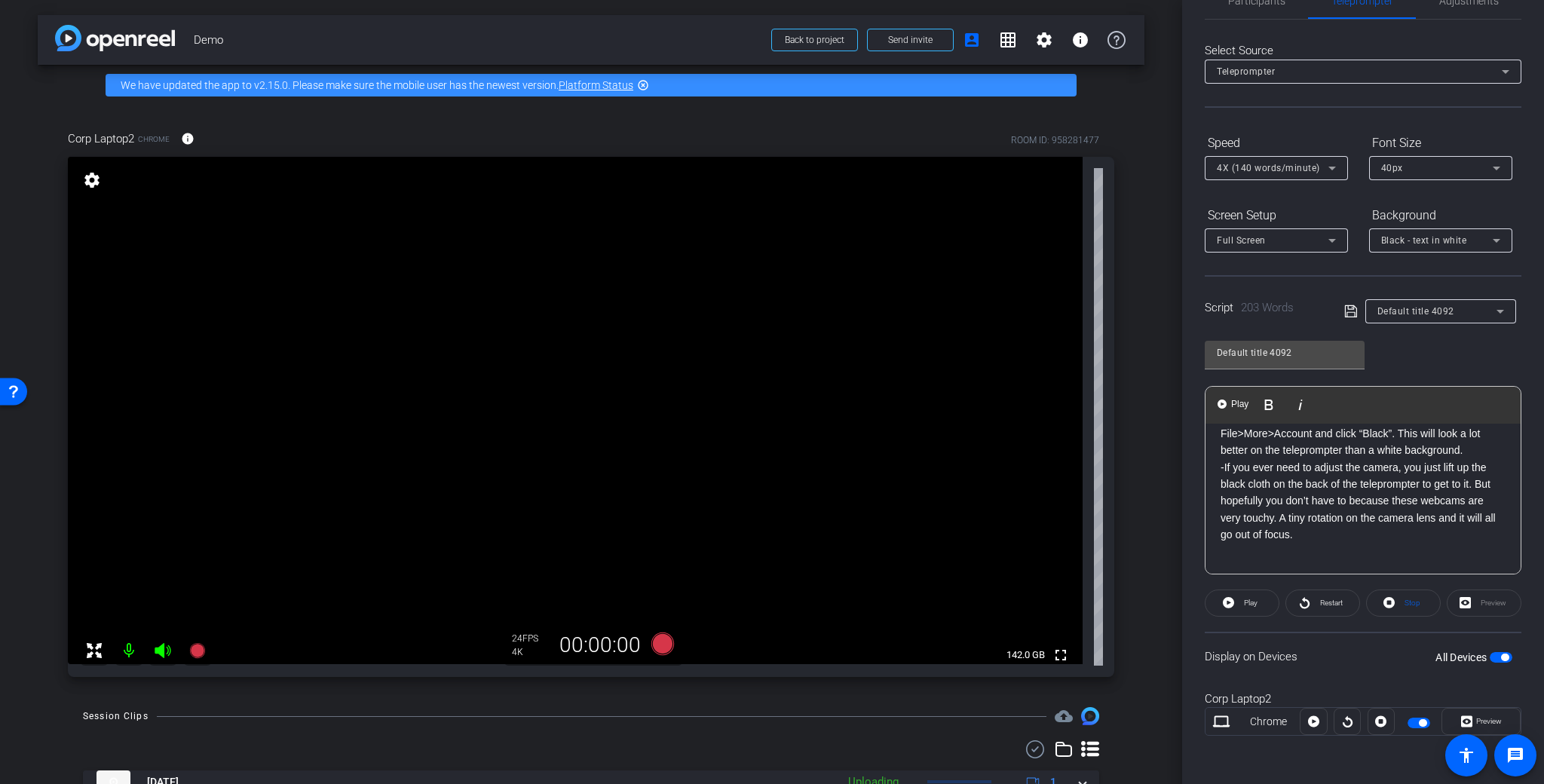
scroll to position [284, 0]
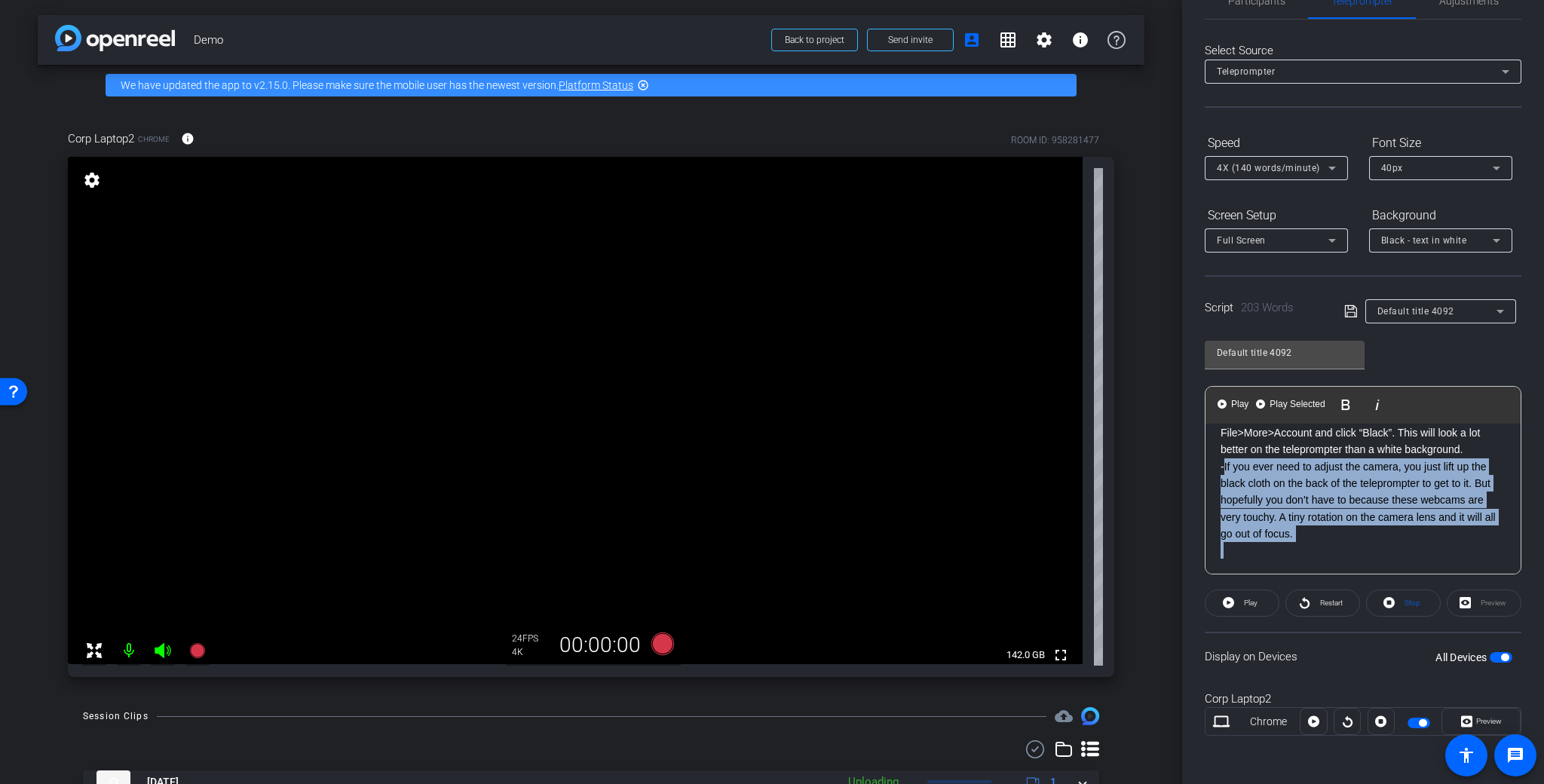
drag, startPoint x: 1223, startPoint y: 462, endPoint x: 1494, endPoint y: 663, distance: 337.4
click at [1493, 663] on openreel-capture-teleprompter "Speed 4X (140 words/minute) Font Size 40px Screen Setup Full Screen Background …" at bounding box center [1363, 446] width 316 height 631
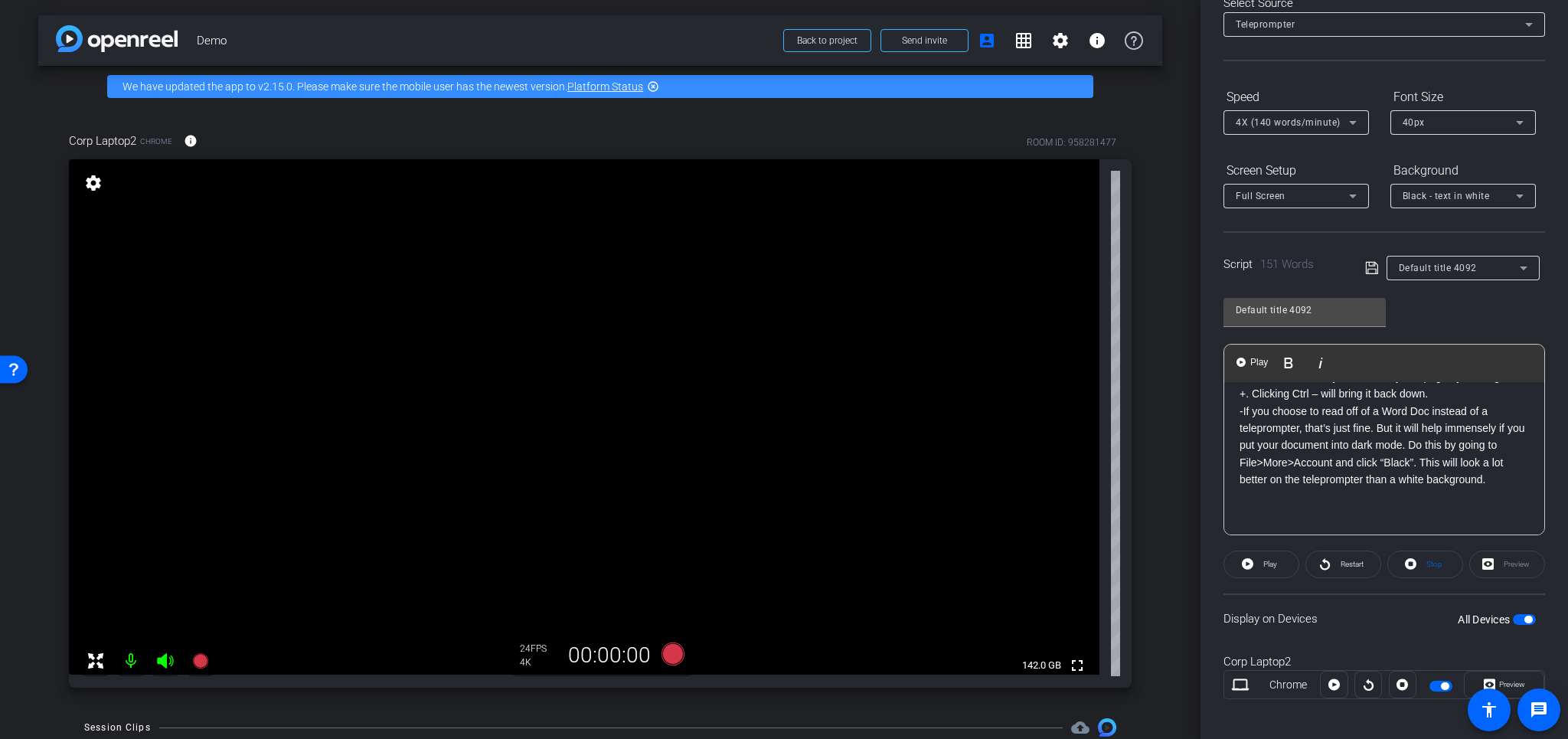
scroll to position [98, 0]
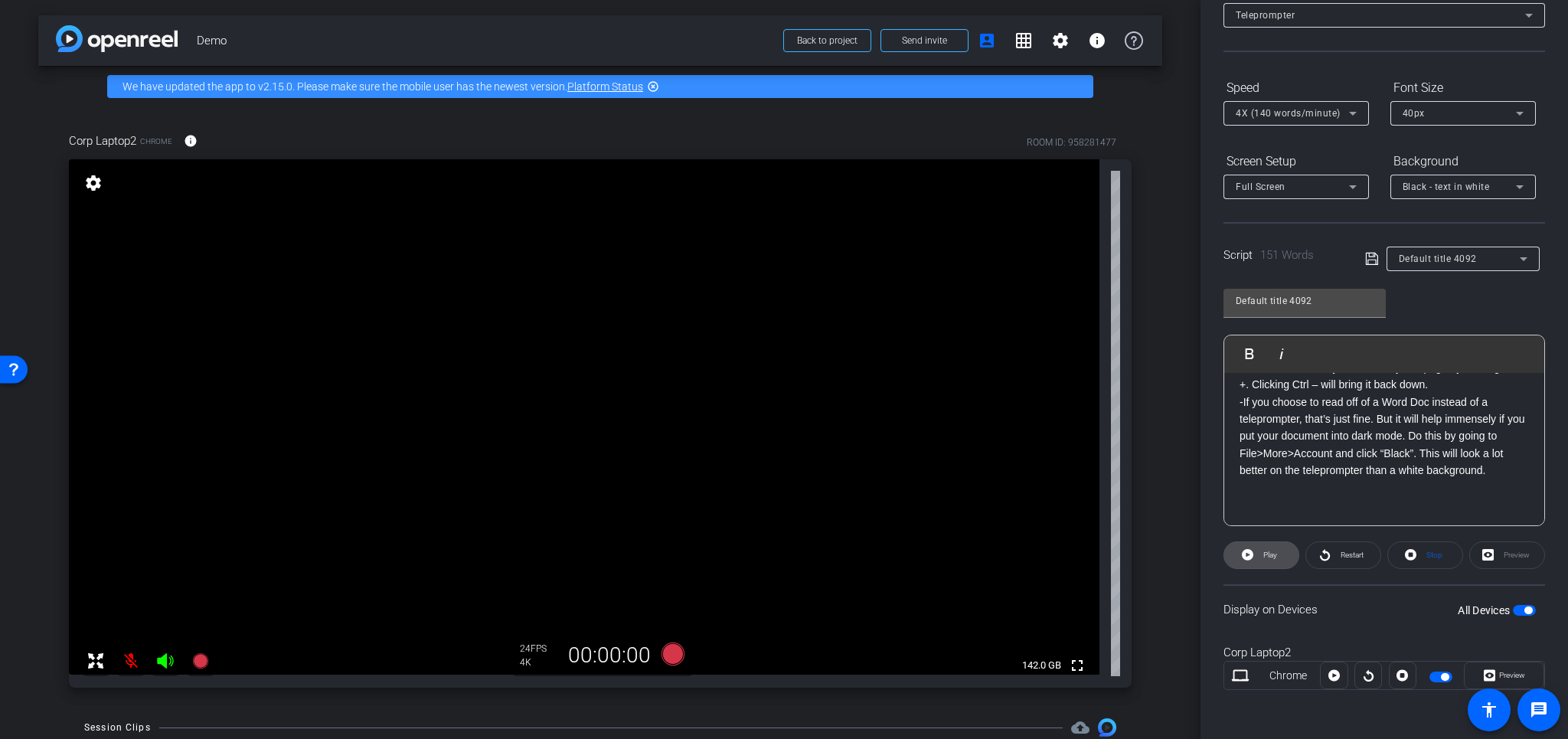
click at [1253, 549] on span at bounding box center [1261, 555] width 74 height 37
click at [1256, 553] on span "Pause" at bounding box center [1268, 555] width 24 height 21
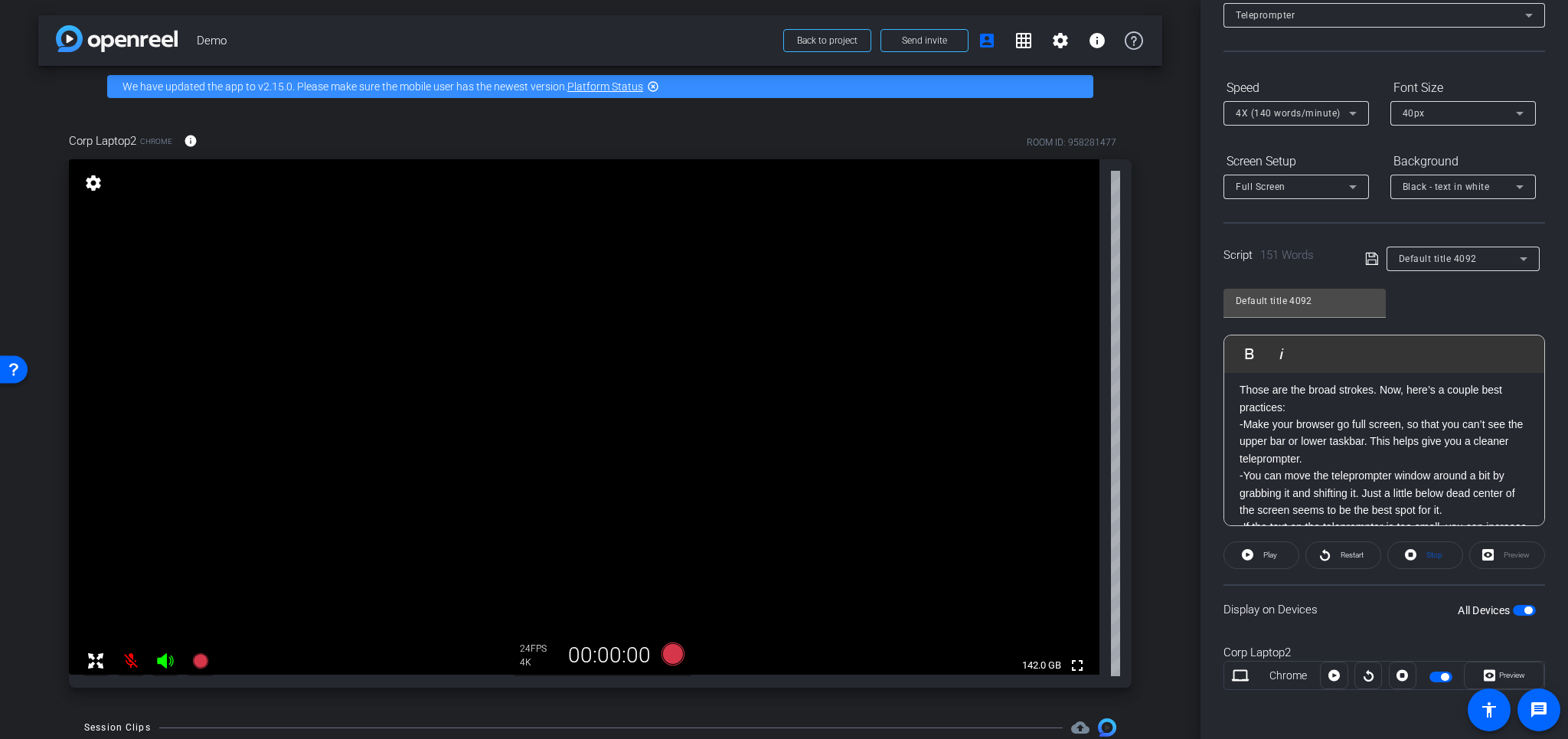
scroll to position [0, 0]
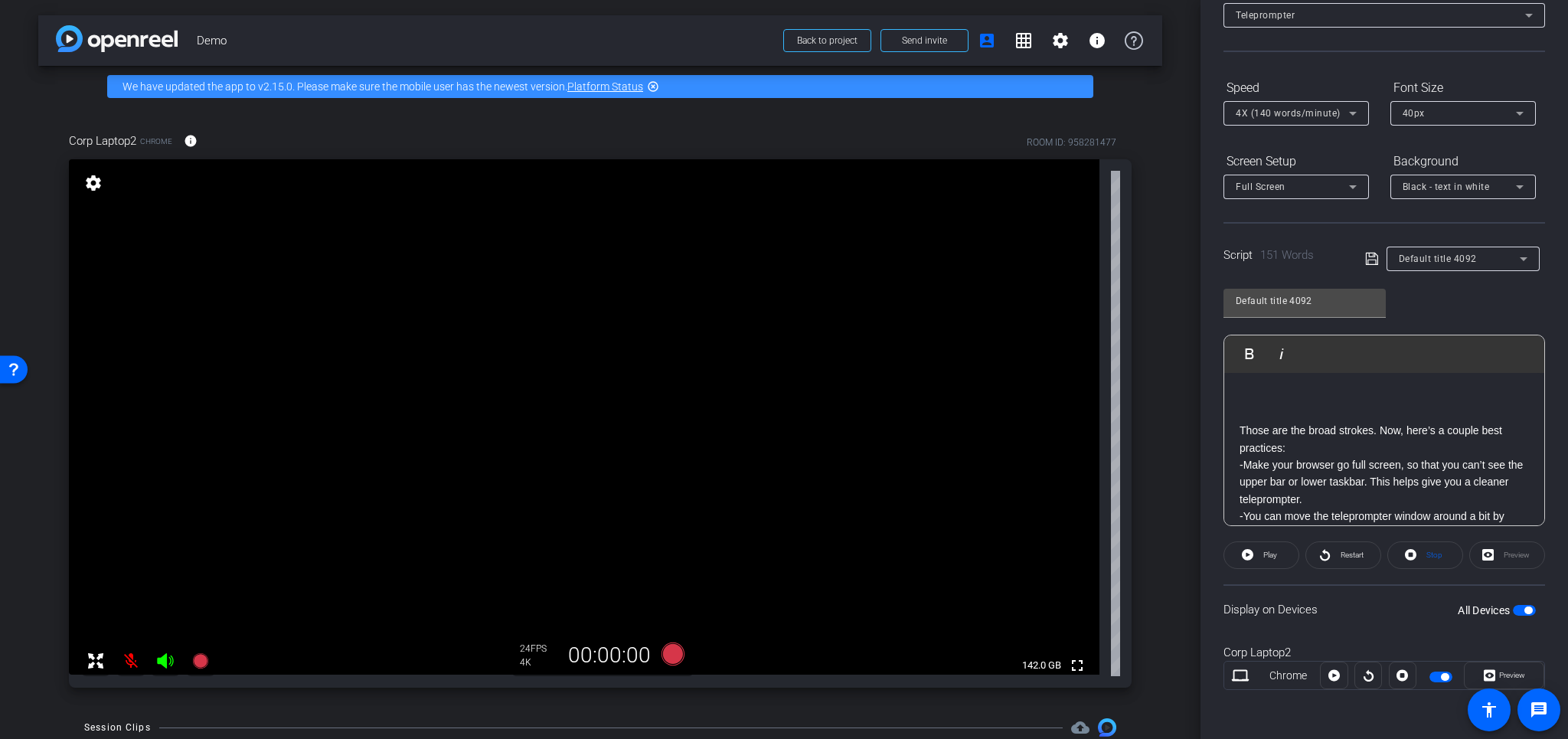
click at [1513, 552] on div "Preview" at bounding box center [1506, 555] width 76 height 27
click at [1501, 555] on div "Preview" at bounding box center [1506, 555] width 76 height 27
click at [1330, 552] on span at bounding box center [1343, 555] width 74 height 37
click at [1268, 556] on span "Pause" at bounding box center [1270, 555] width 20 height 9
click at [1269, 556] on span "Play" at bounding box center [1270, 555] width 14 height 9
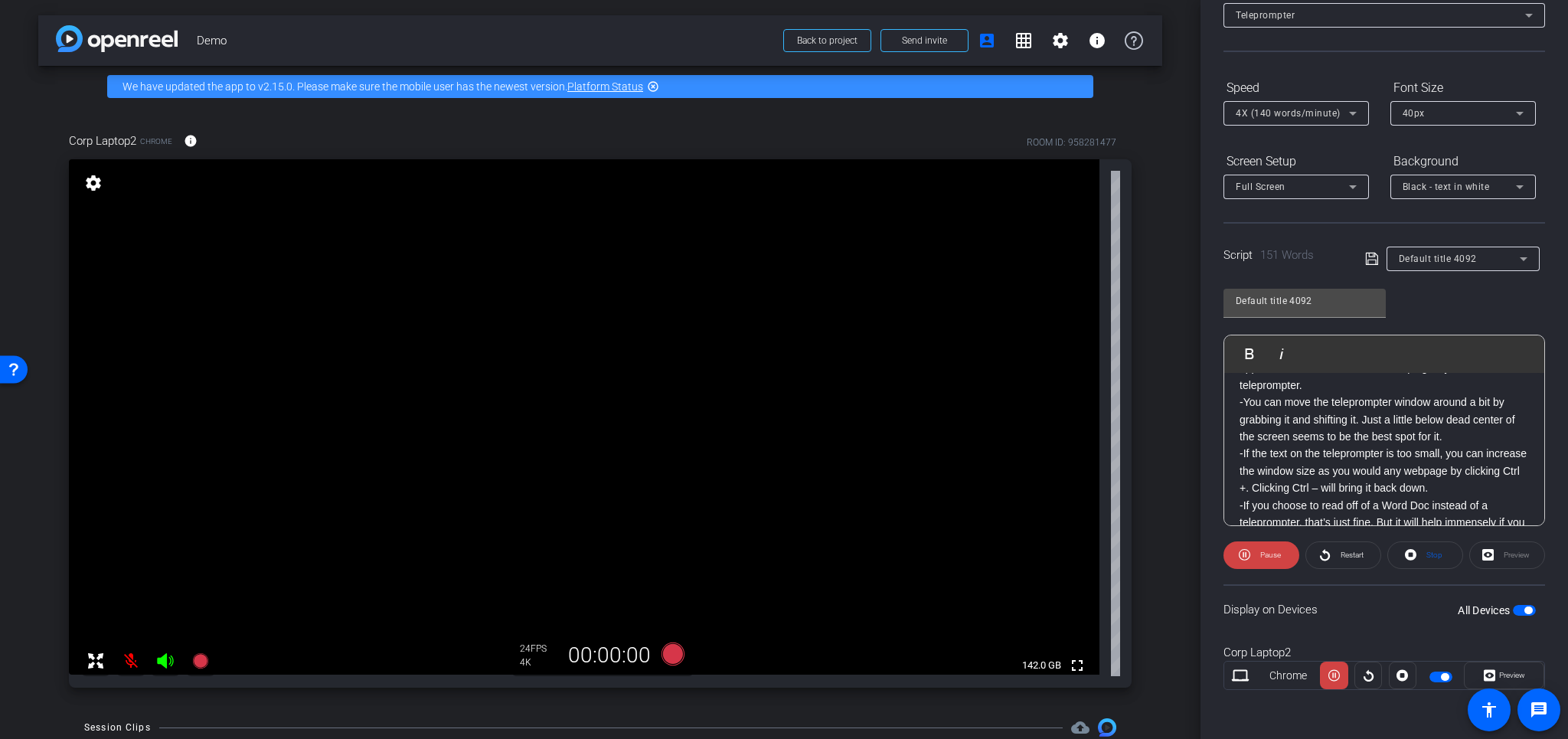
scroll to position [116, 0]
click at [1277, 553] on span "Pause" at bounding box center [1270, 555] width 20 height 9
click at [1277, 553] on span at bounding box center [1261, 555] width 74 height 37
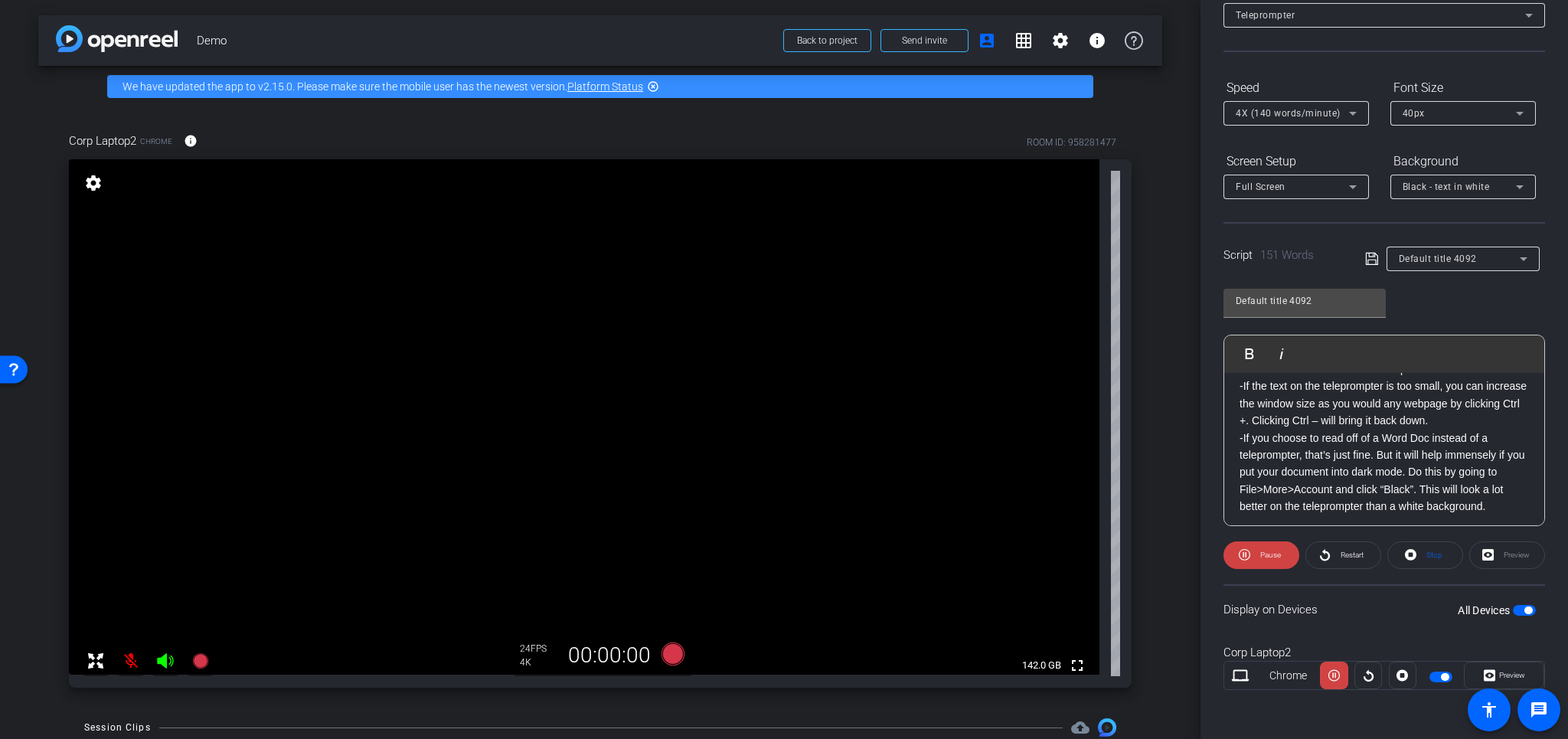
scroll to position [180, 0]
click at [1273, 552] on span "Pause" at bounding box center [1270, 555] width 20 height 9
click at [1273, 552] on span "Play" at bounding box center [1270, 555] width 14 height 9
click at [1273, 552] on span "Pause" at bounding box center [1270, 555] width 20 height 9
click at [1273, 552] on span "Play" at bounding box center [1270, 555] width 14 height 9
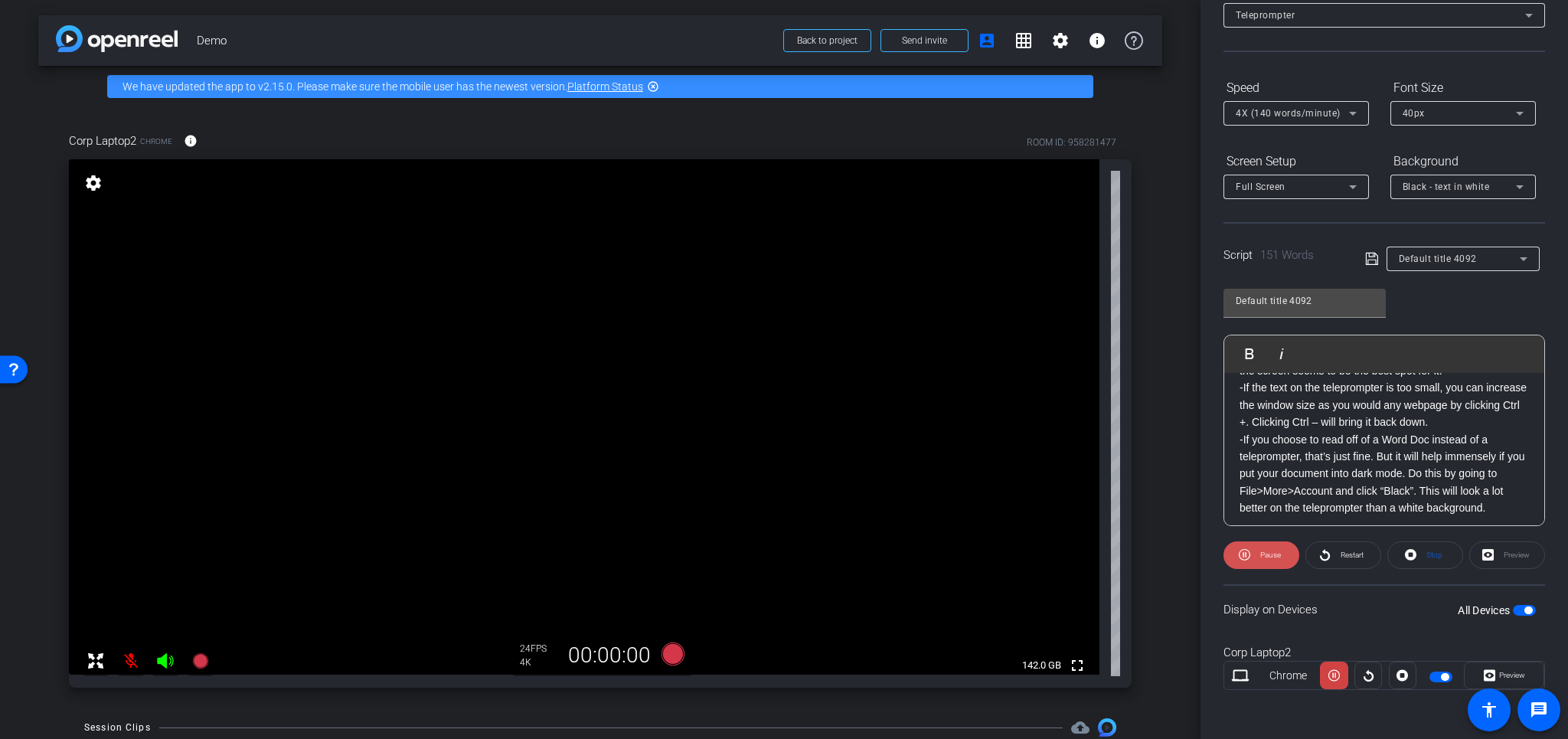
click at [1275, 552] on span "Pause" at bounding box center [1270, 555] width 20 height 9
click at [1274, 553] on span "Play" at bounding box center [1270, 555] width 14 height 9
click at [1273, 551] on span "Pause" at bounding box center [1270, 555] width 20 height 9
click at [1273, 551] on span "Play" at bounding box center [1270, 555] width 14 height 9
click at [1279, 551] on span "Pause" at bounding box center [1270, 555] width 20 height 9
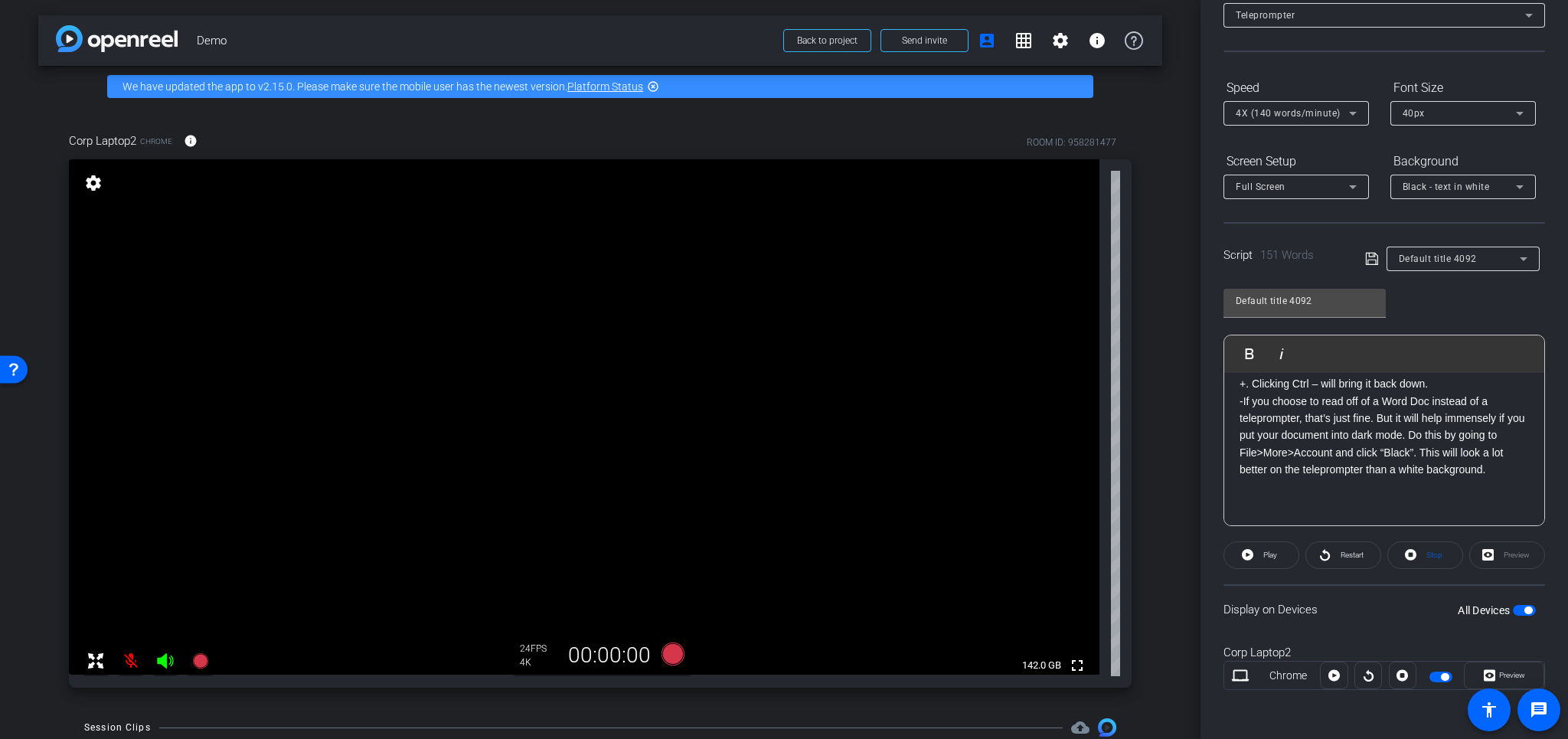
scroll to position [221, 0]
